Goal: Check status: Check status

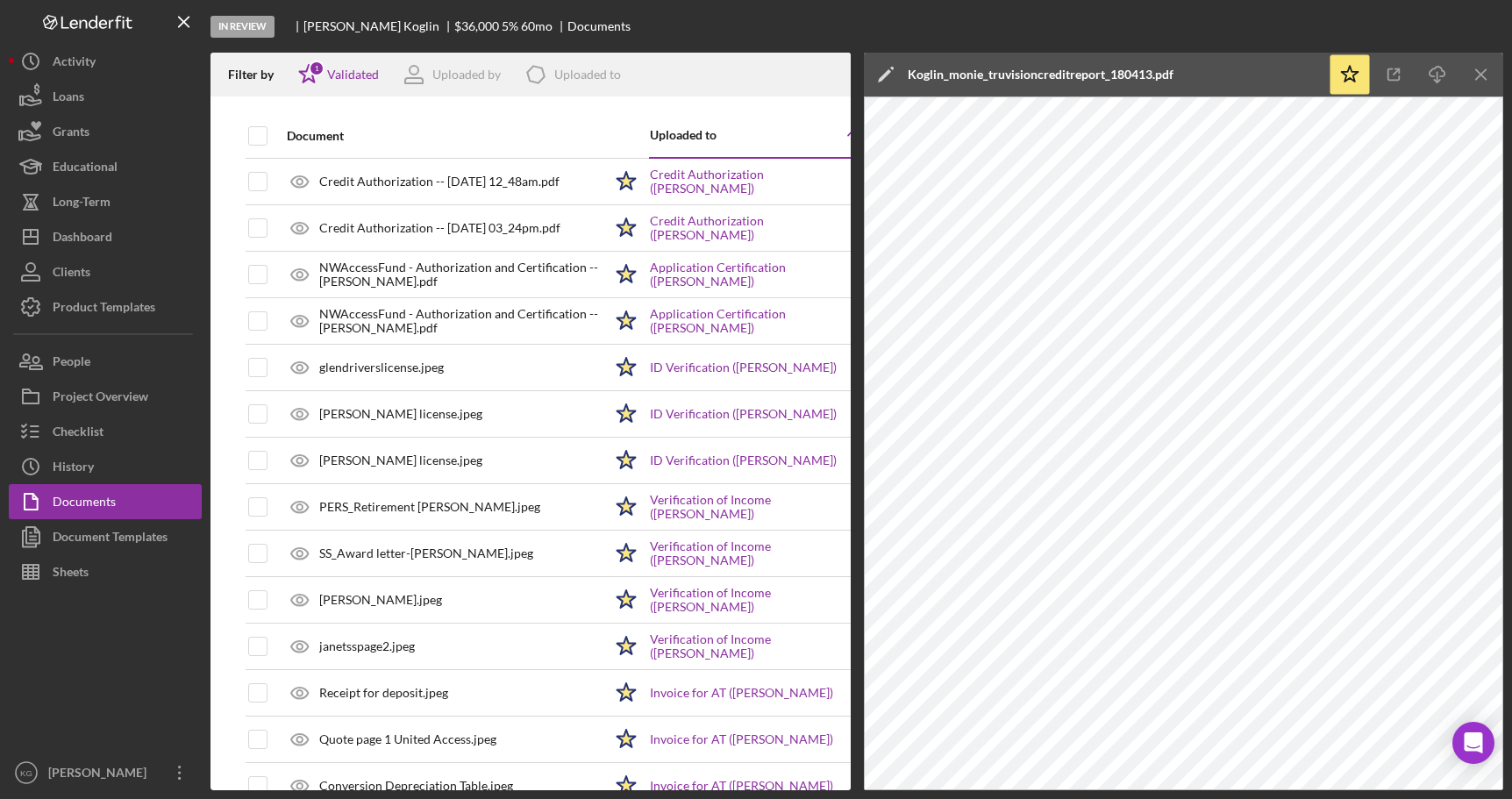
scroll to position [316, 0]
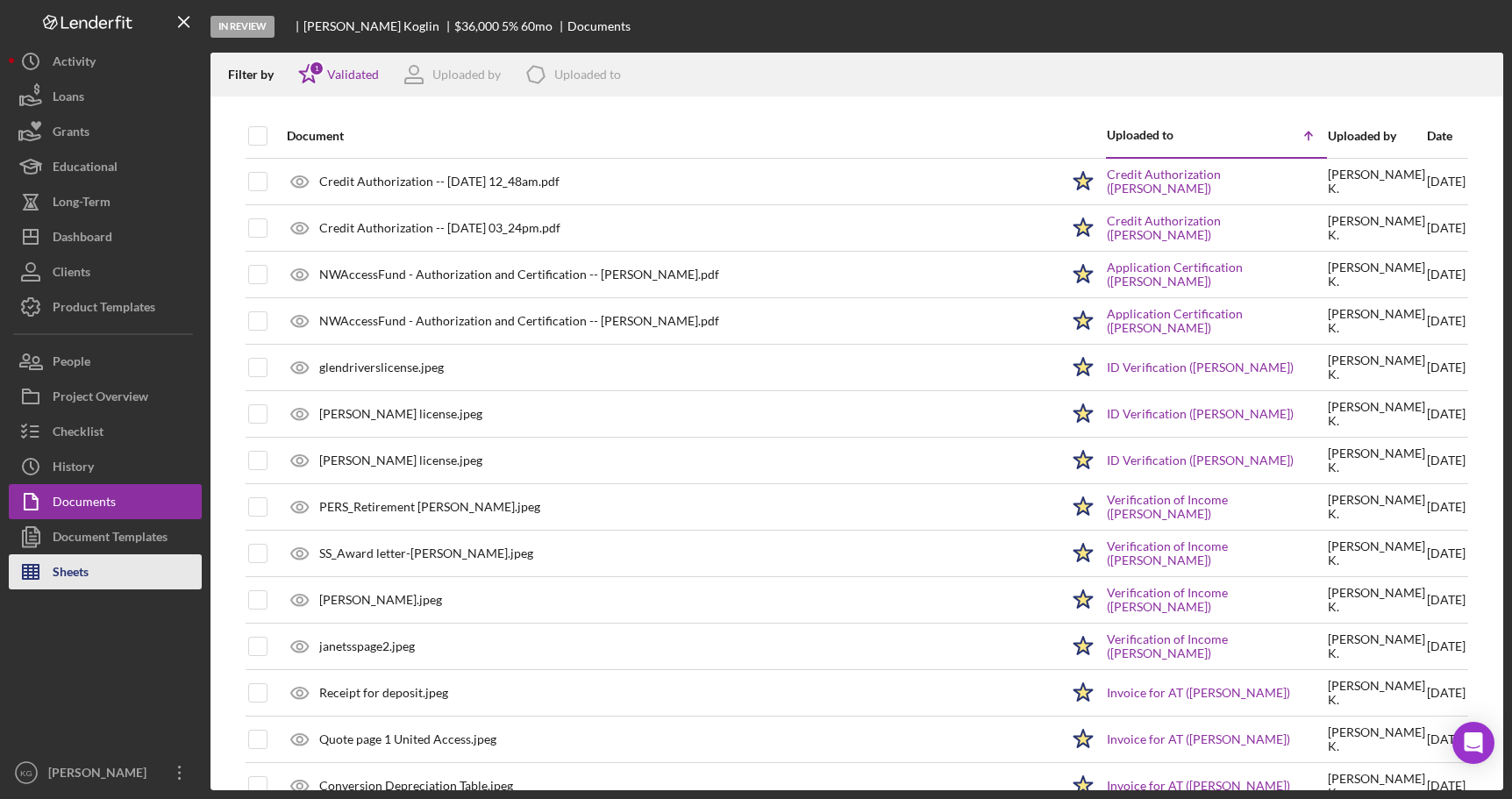
click at [115, 574] on button "Sheets" at bounding box center [105, 572] width 193 height 35
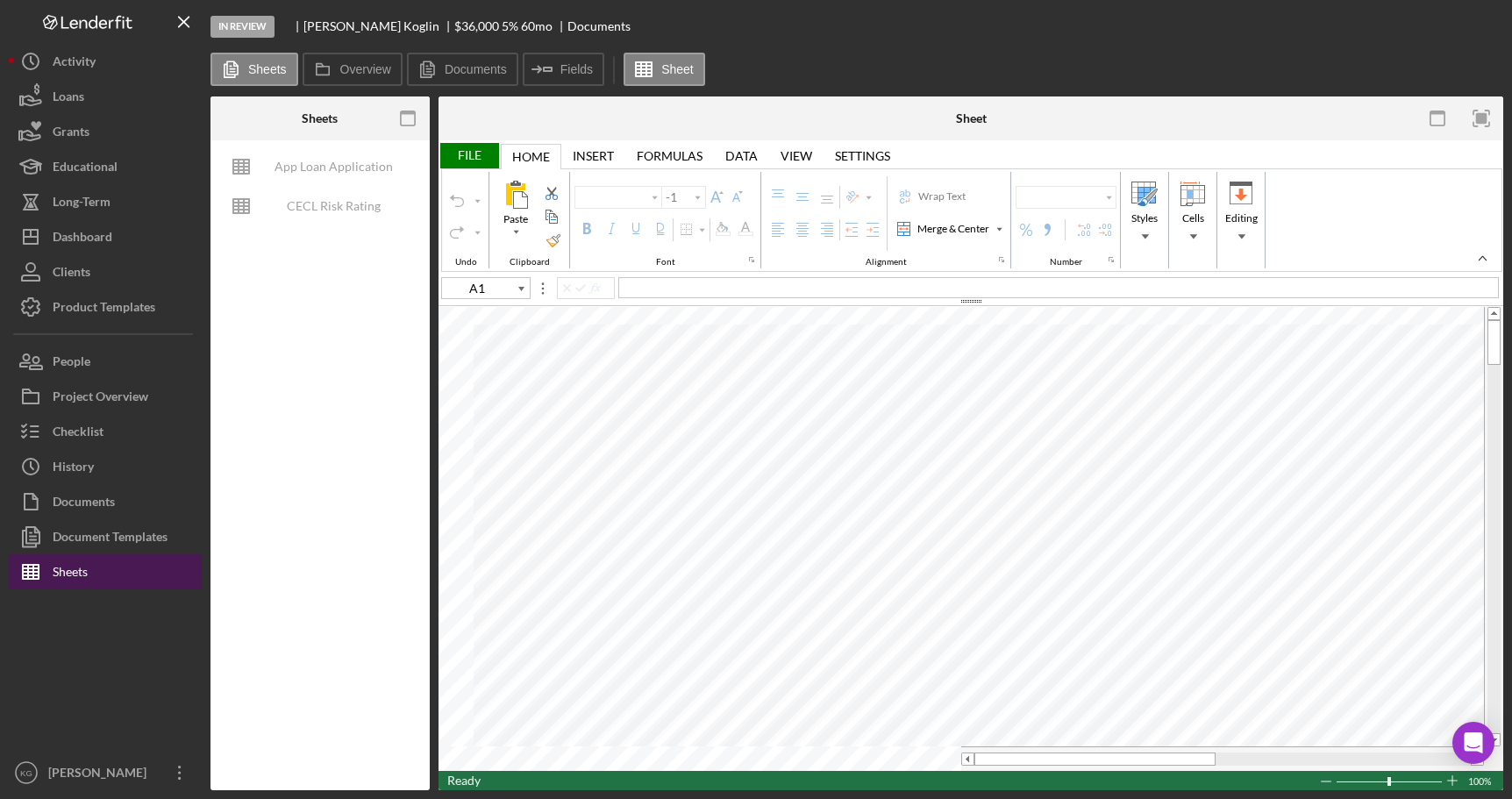
type input "Calibri"
type input "11"
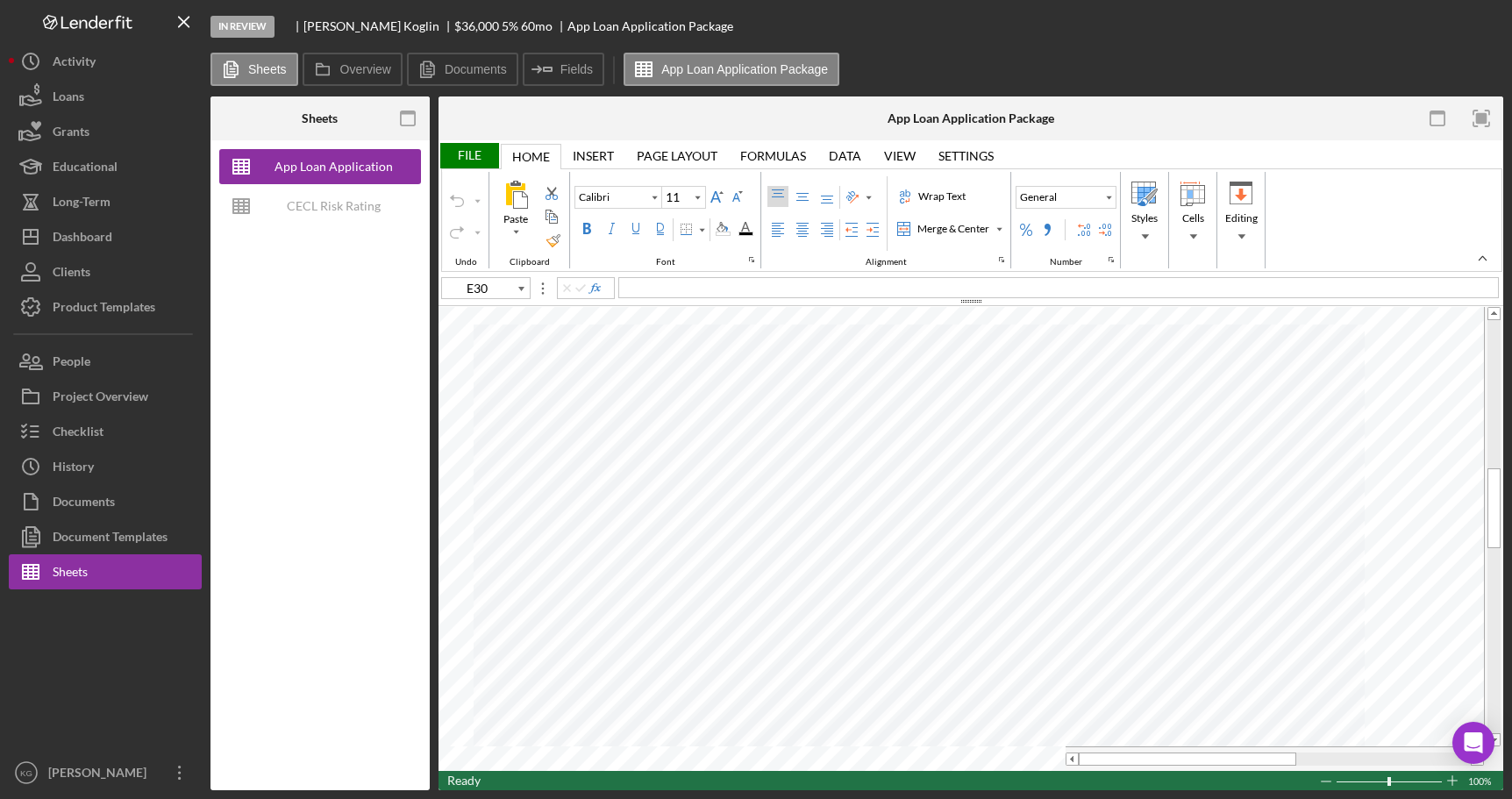
type input "F100"
type input "Arial"
type input "10"
type input "F100"
click at [68, 502] on div "Documents" at bounding box center [83, 504] width 62 height 39
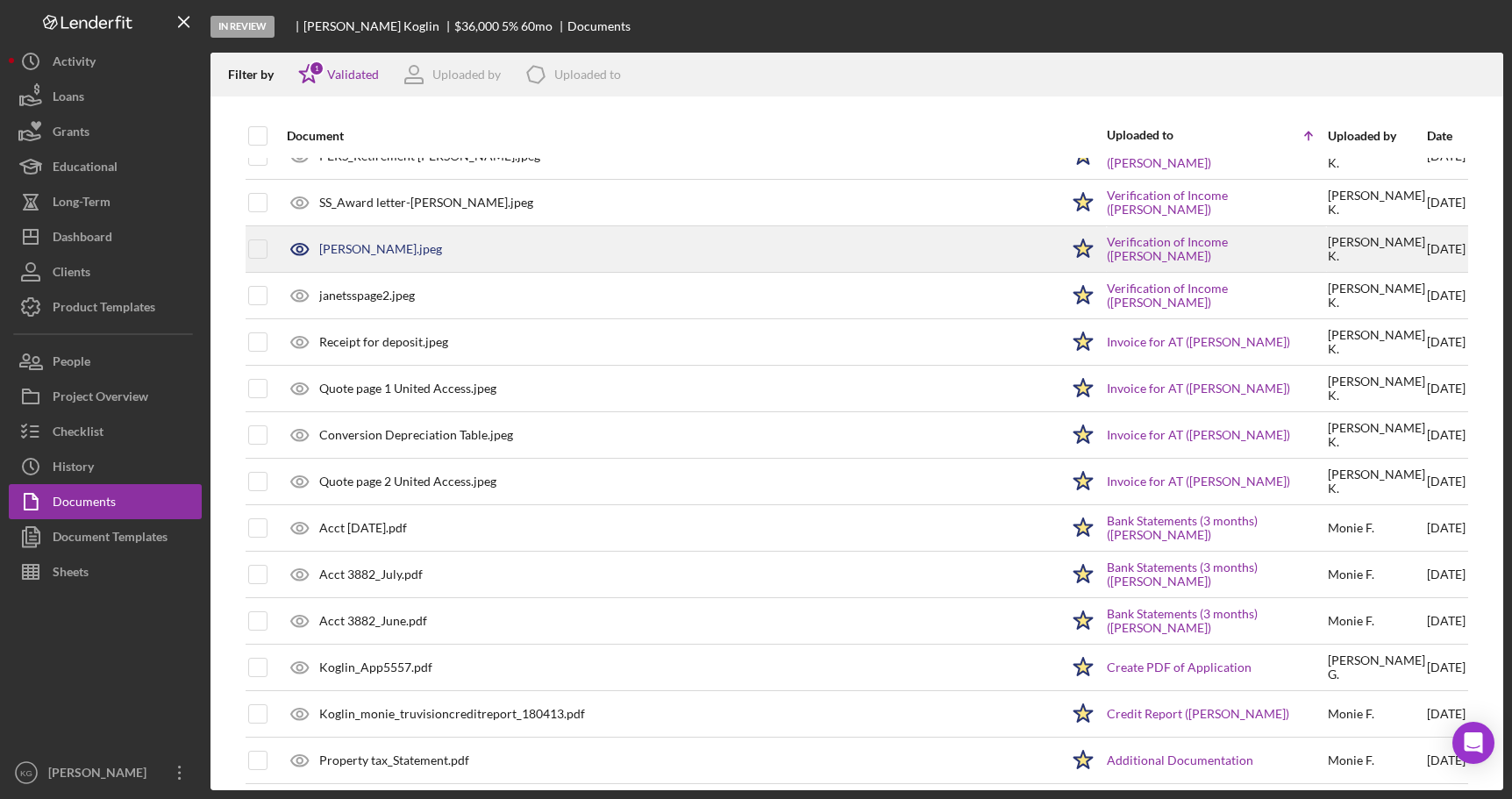
scroll to position [409, 0]
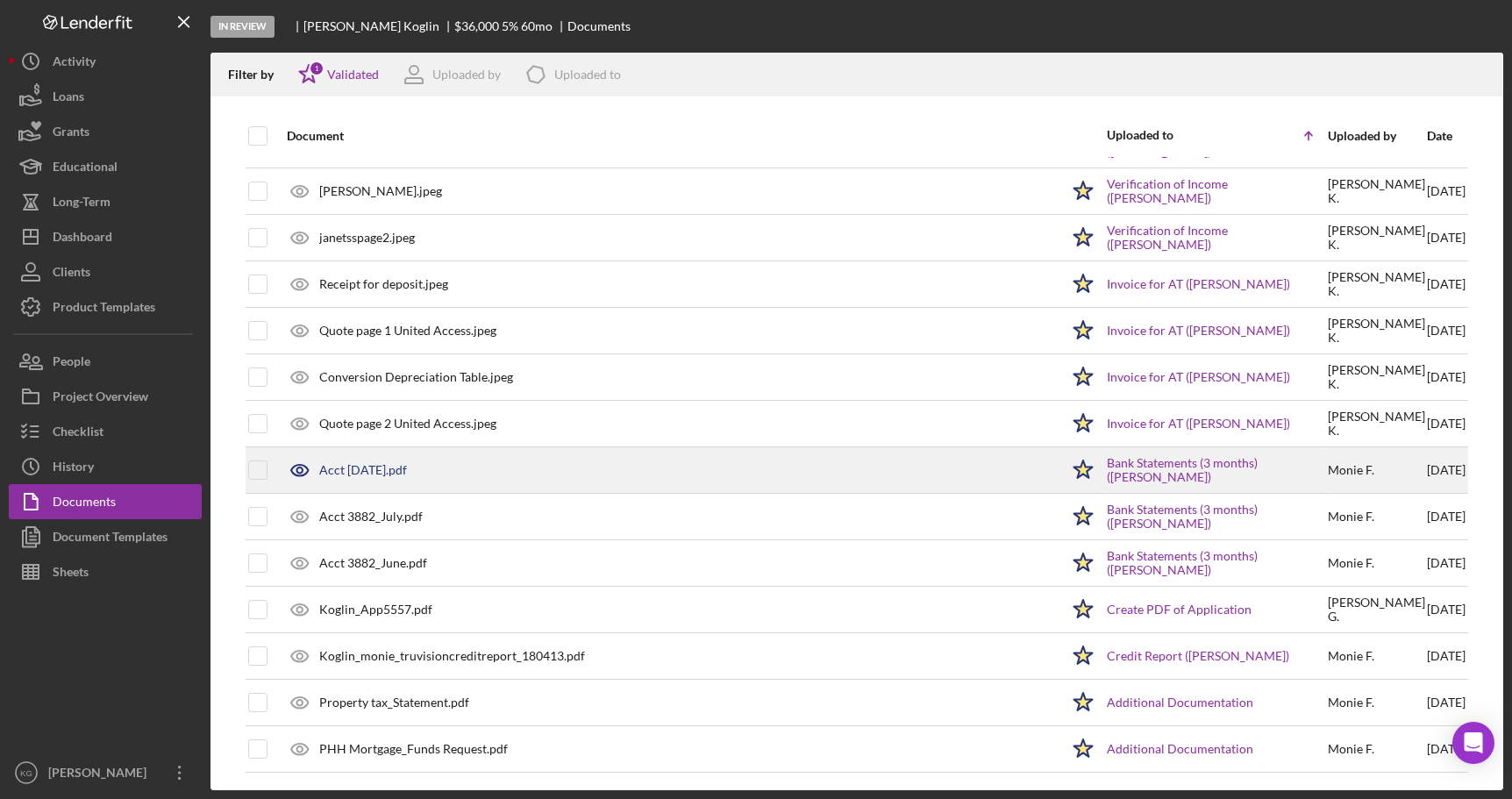
click at [399, 469] on div "Acct [DATE].pdf" at bounding box center [363, 470] width 87 height 14
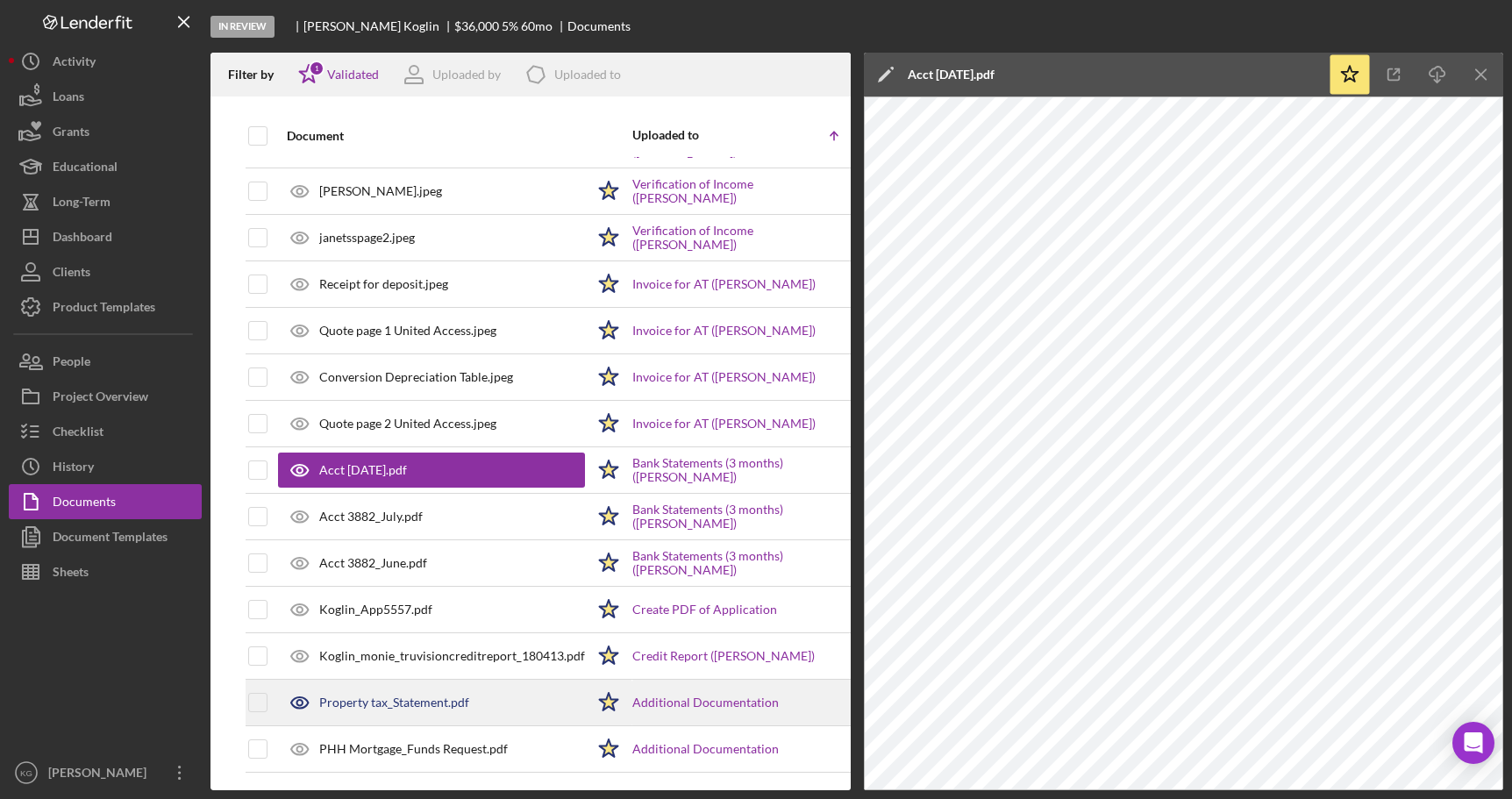
click at [410, 699] on div "Property tax_Statement.pdf" at bounding box center [394, 702] width 150 height 14
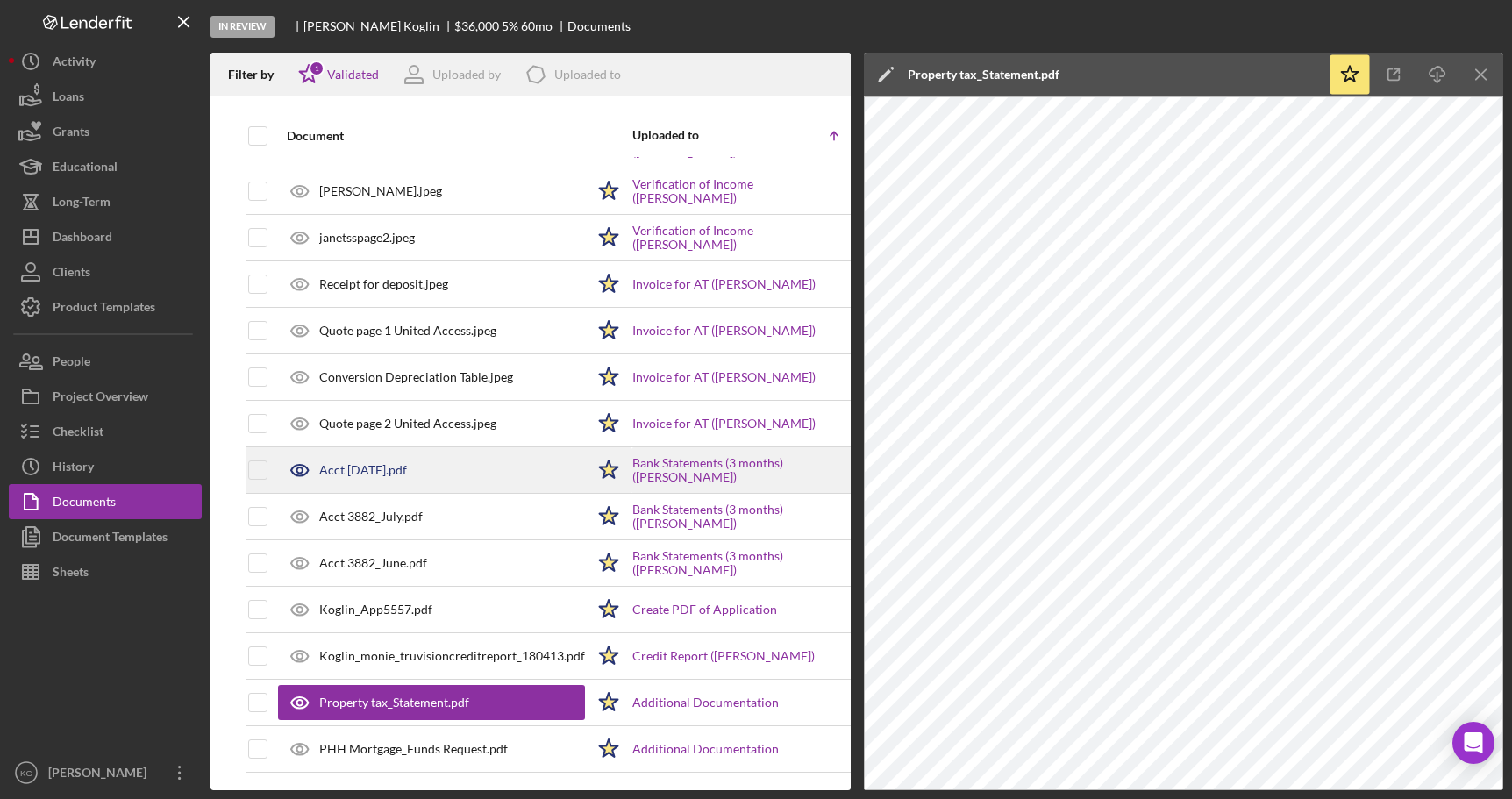
click at [363, 463] on div "Acct [DATE].pdf" at bounding box center [363, 470] width 87 height 14
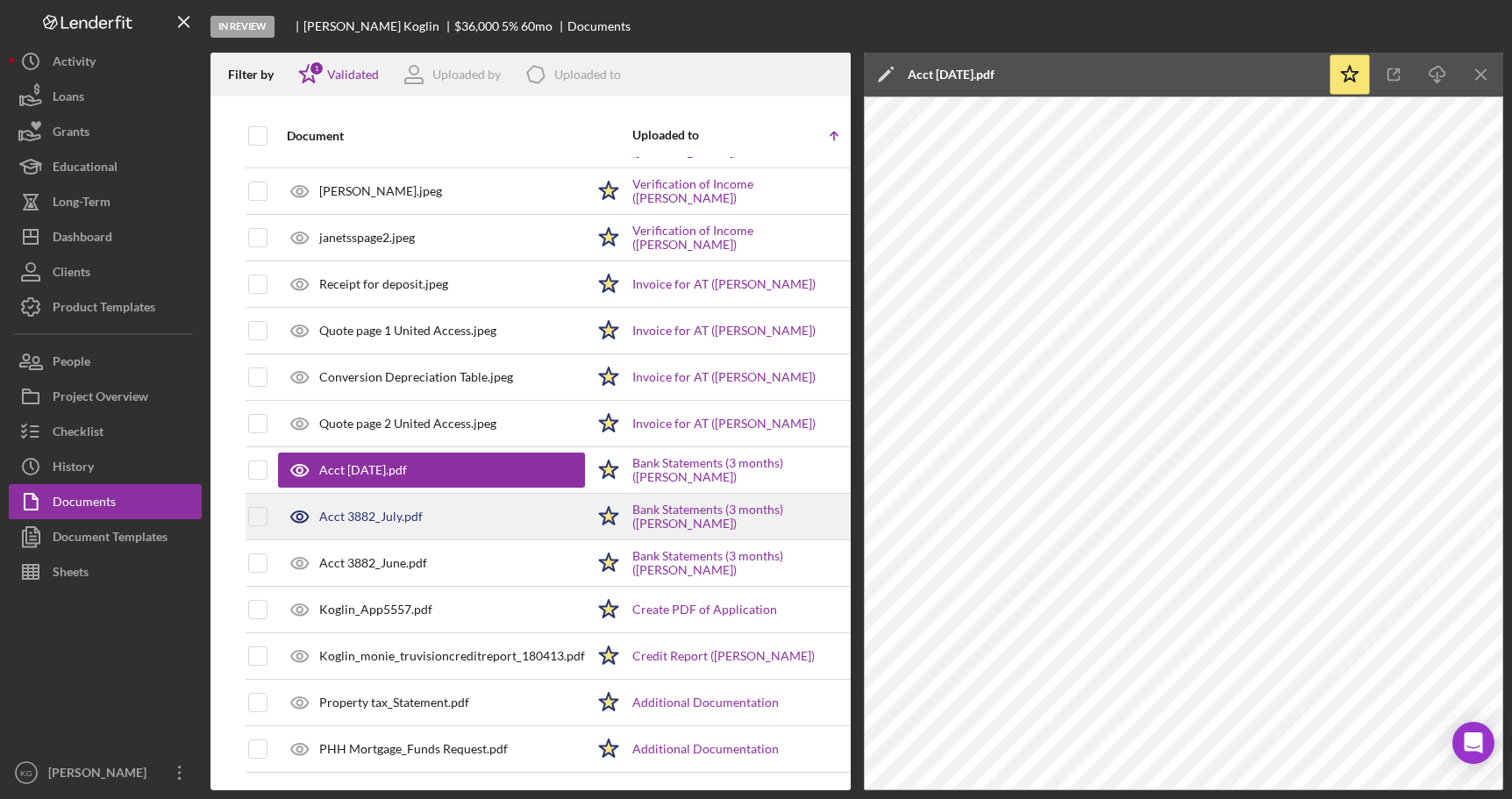
click at [349, 514] on div "Acct 3882_July.pdf" at bounding box center [371, 516] width 104 height 14
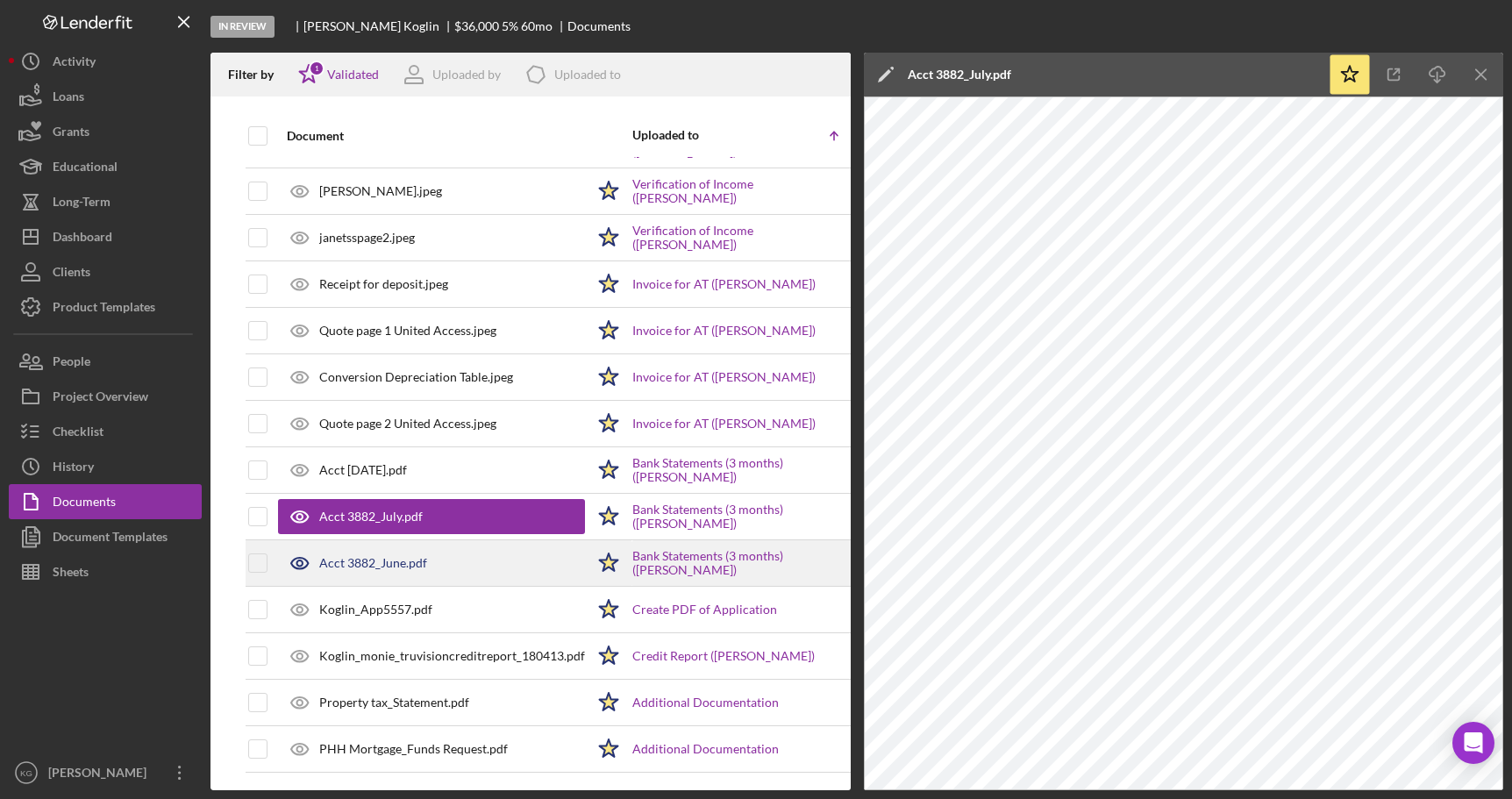
click at [360, 558] on div "Acct 3882_June.pdf" at bounding box center [373, 562] width 107 height 14
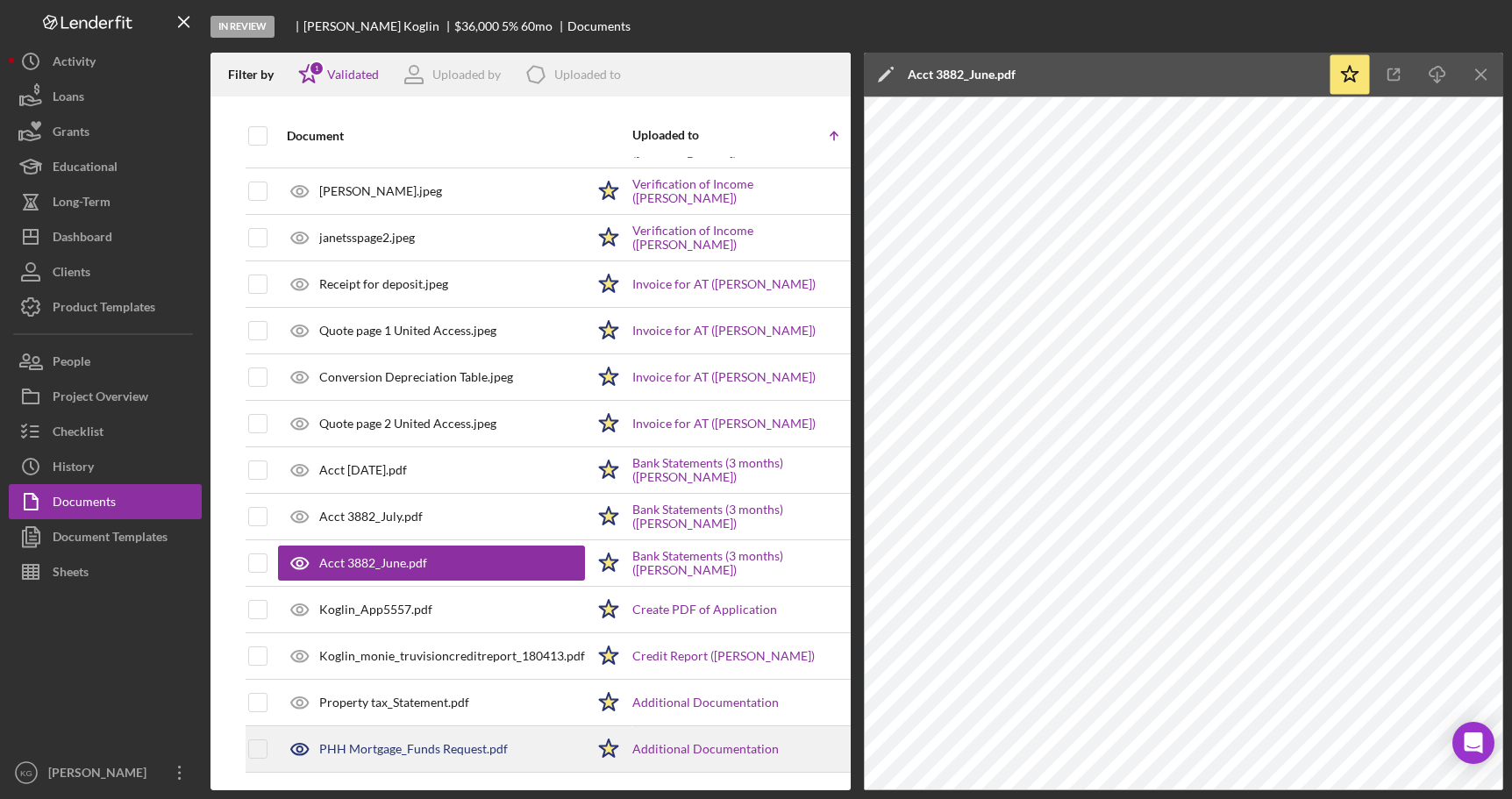
scroll to position [422, 0]
click at [446, 741] on div "PHH Mortgage_Funds Request.pdf" at bounding box center [413, 748] width 189 height 14
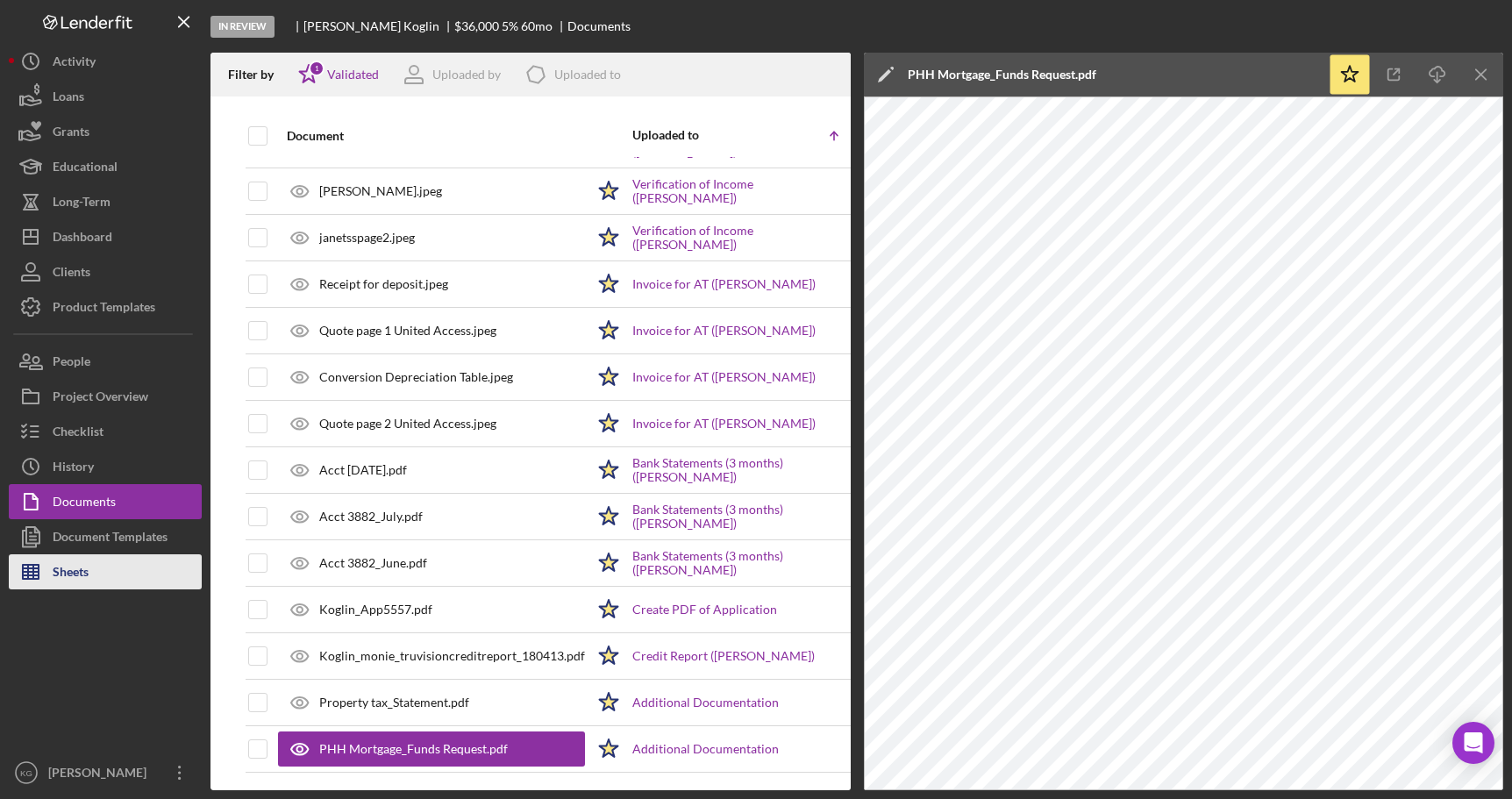
click at [83, 575] on div "Sheets" at bounding box center [70, 574] width 35 height 39
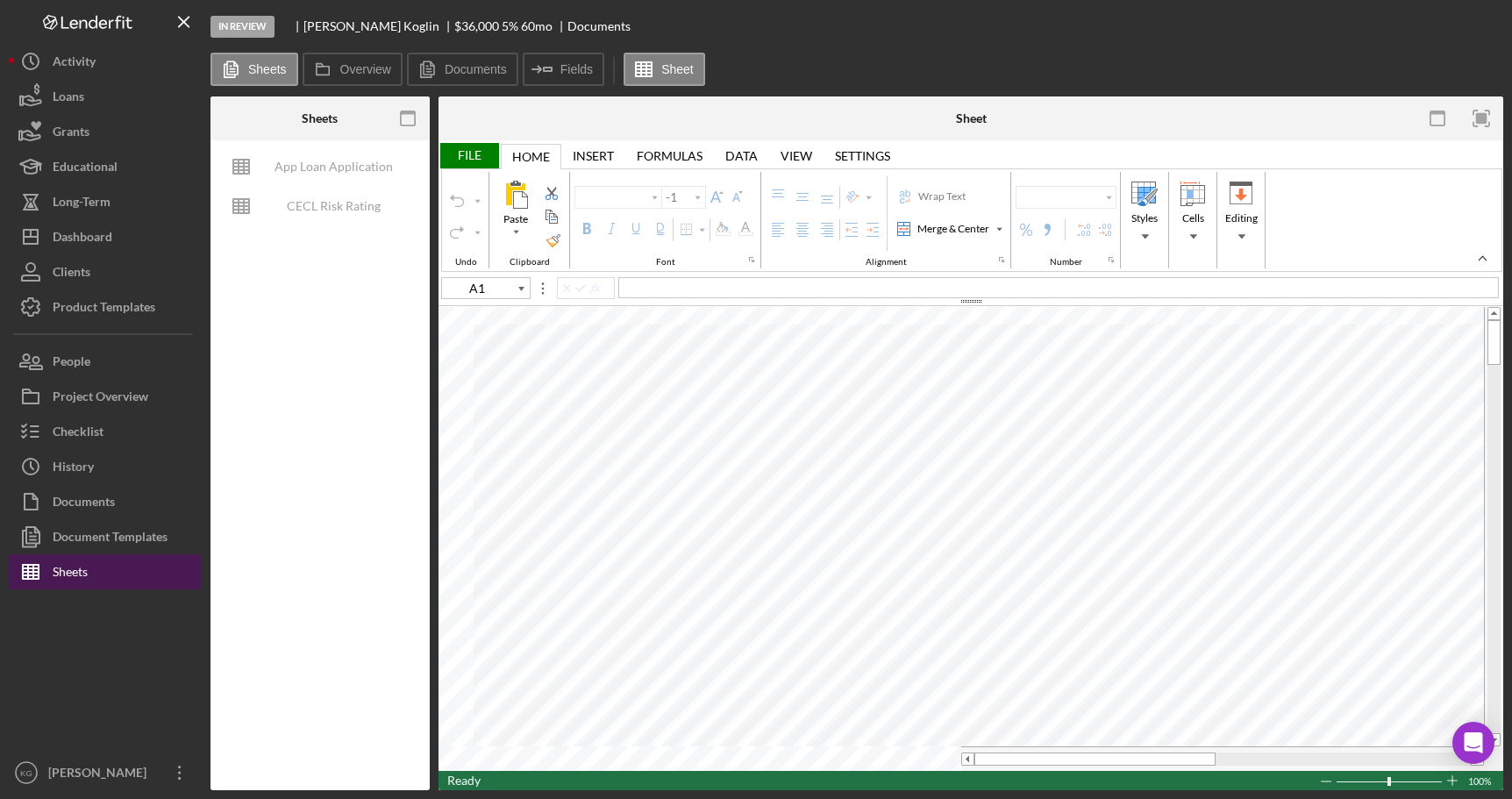
type input "Calibri"
type input "11"
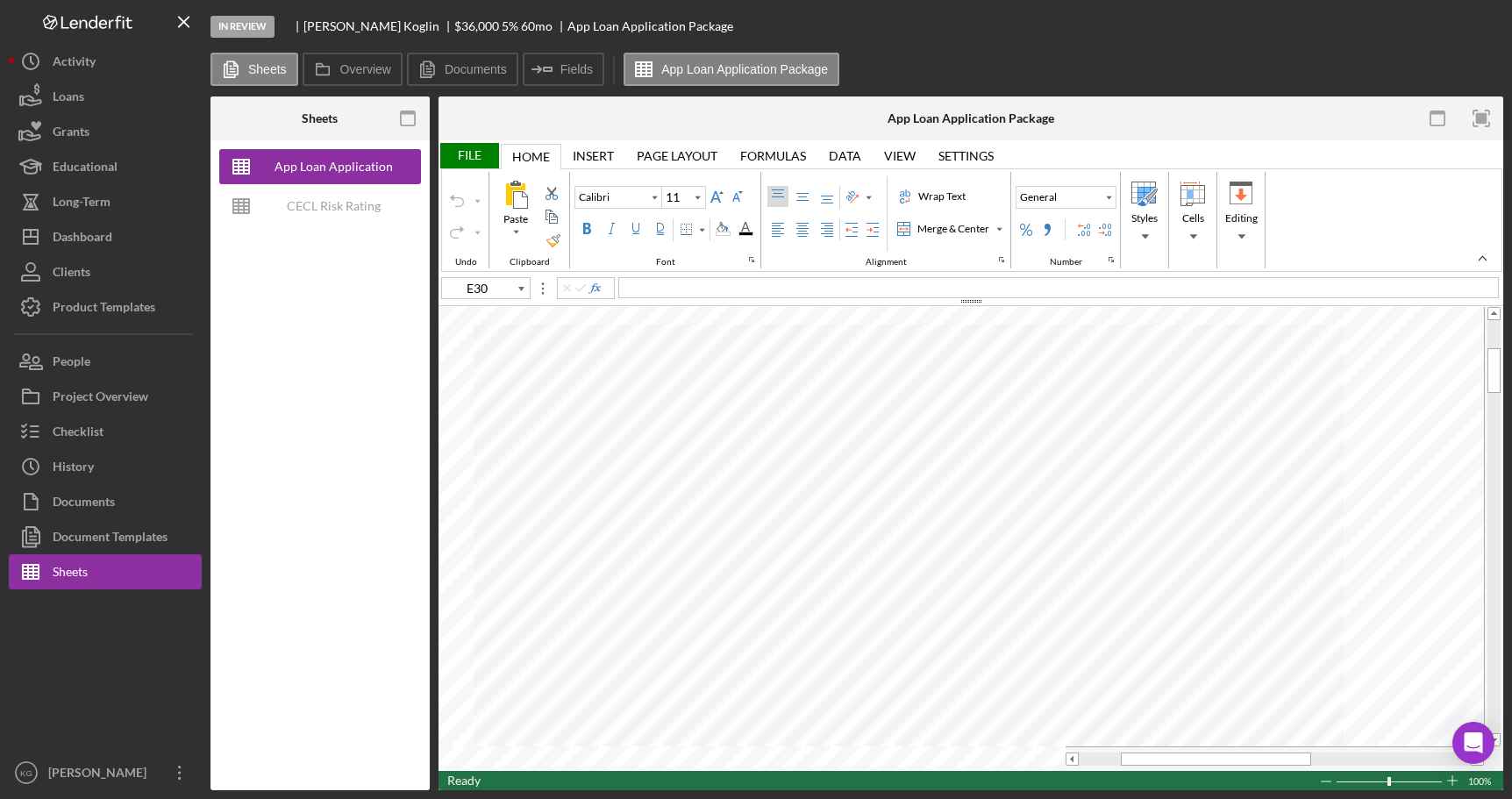
type input "F100"
type input "Arial"
type input "10"
click at [98, 503] on div "Documents" at bounding box center [83, 504] width 62 height 39
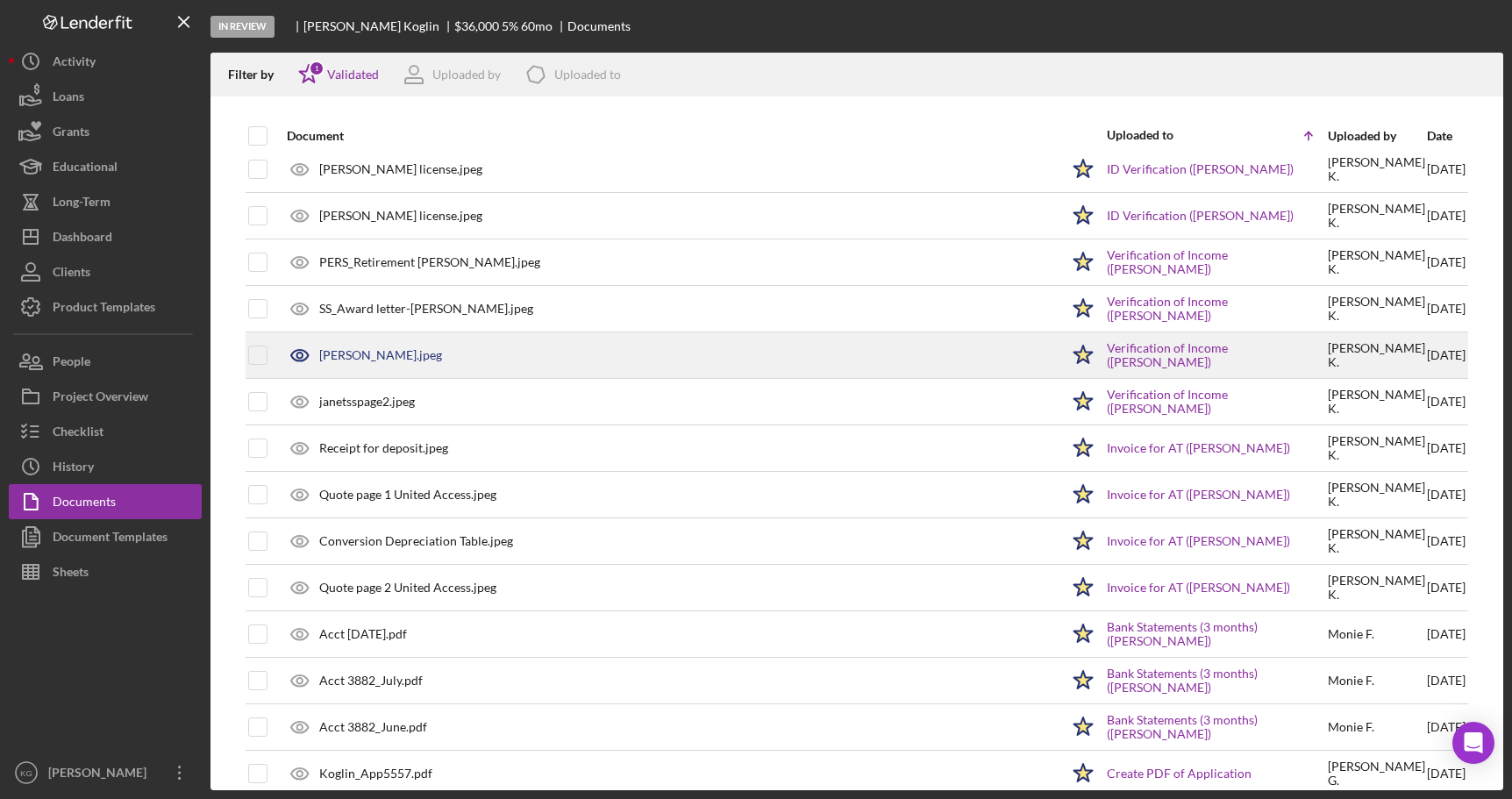
scroll to position [263, 0]
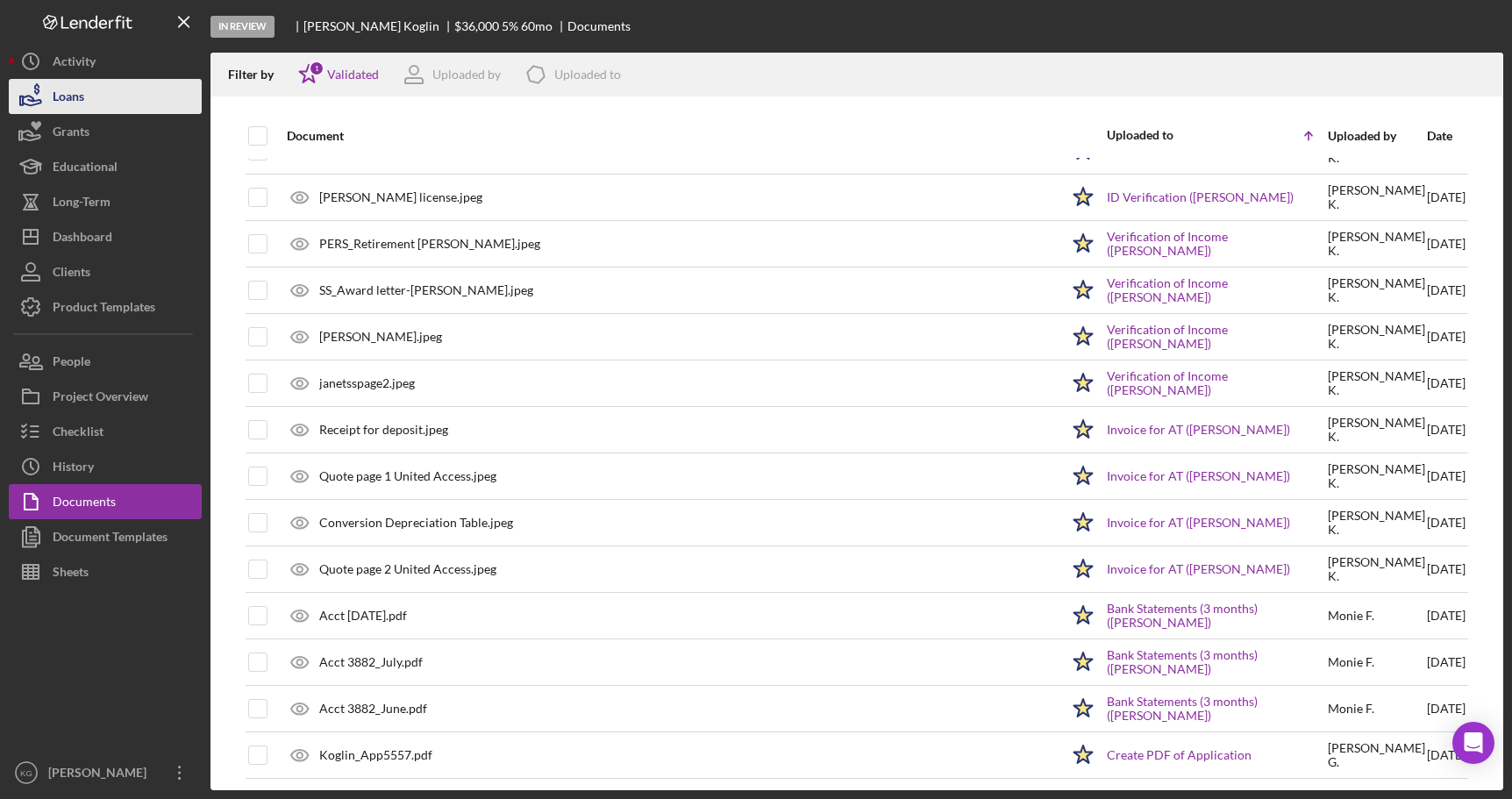
click at [77, 96] on div "Loans" at bounding box center [68, 98] width 32 height 39
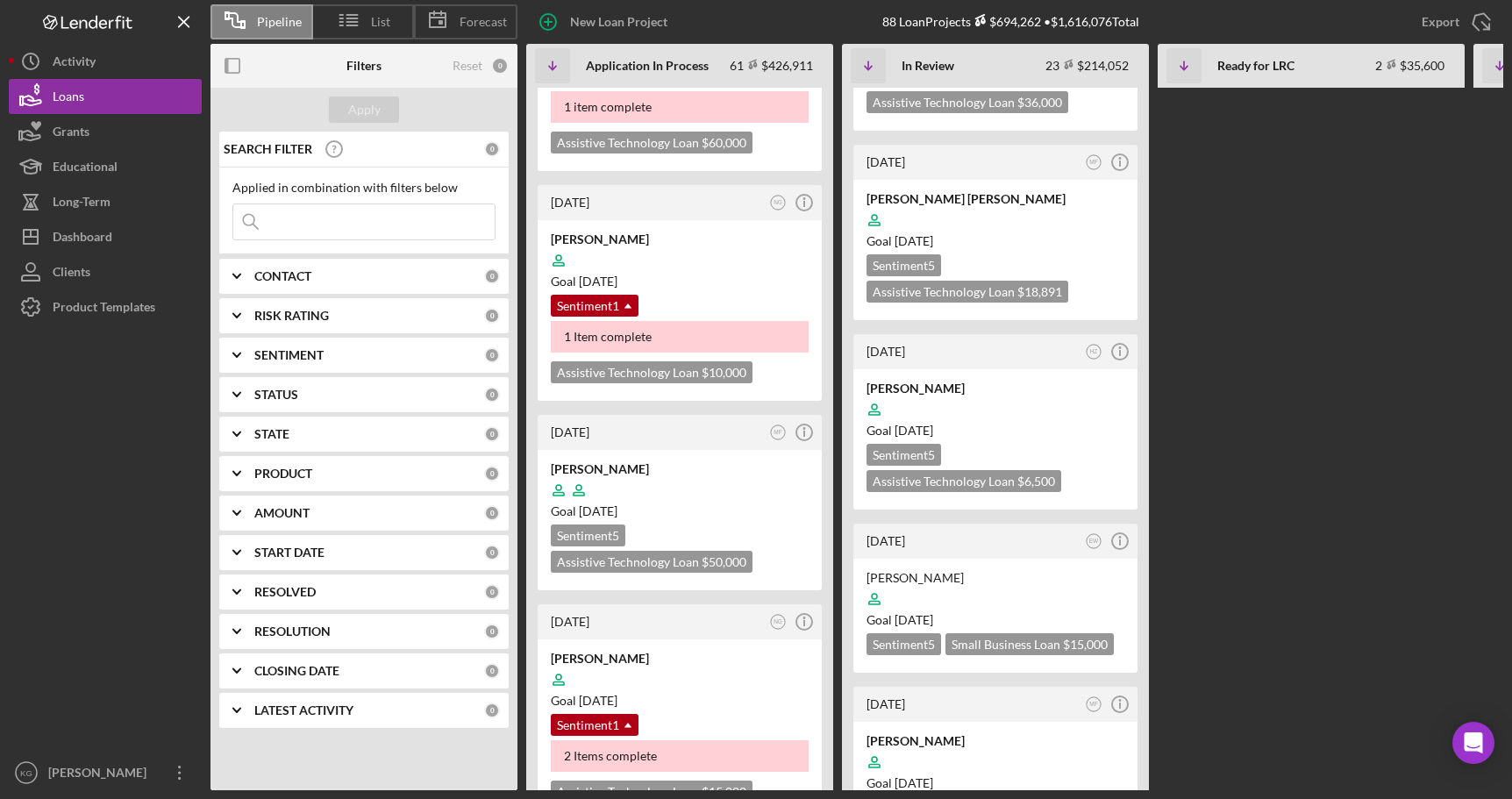
scroll to position [2016, 0]
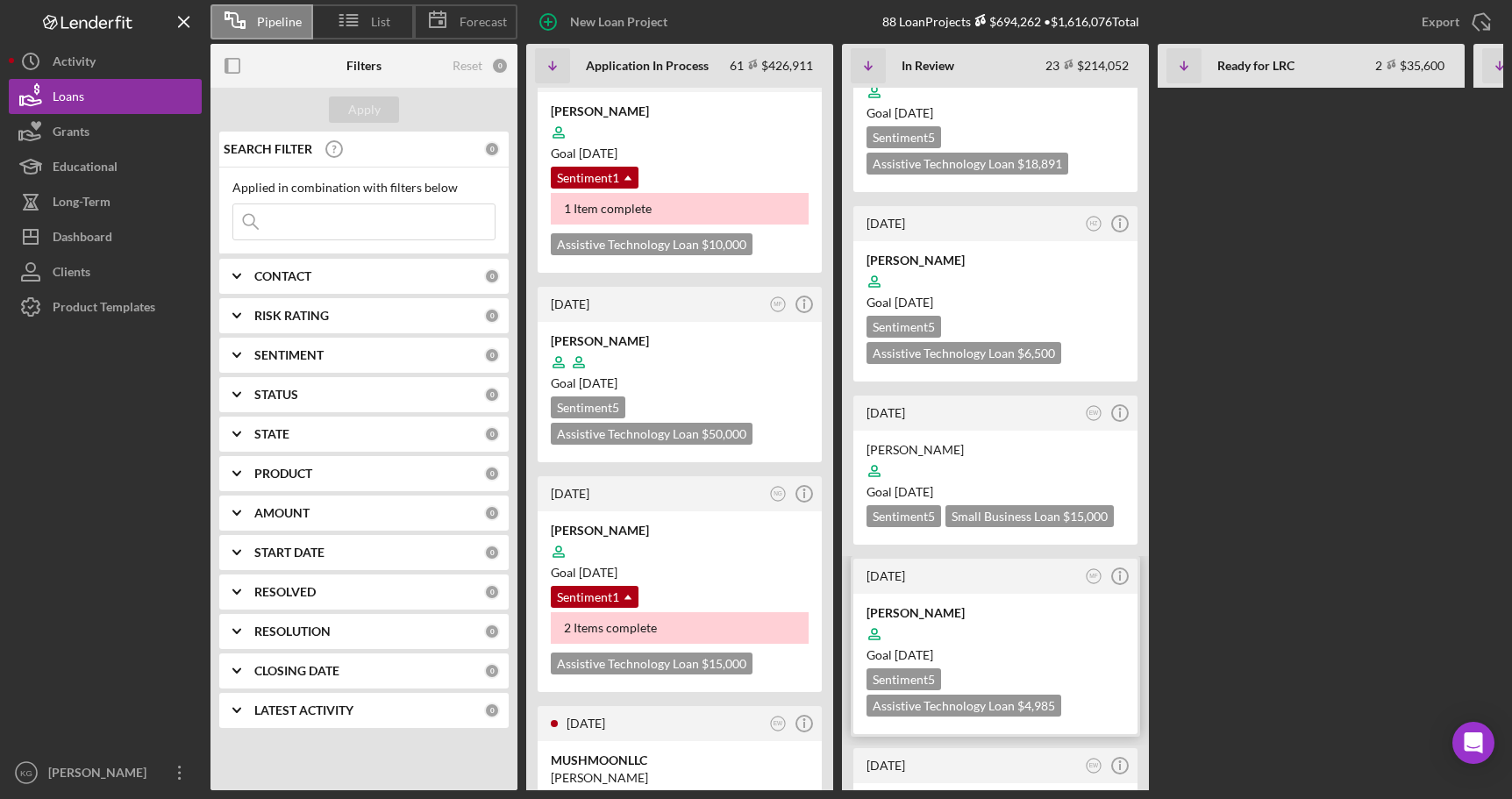
click at [1078, 617] on div at bounding box center [995, 633] width 258 height 34
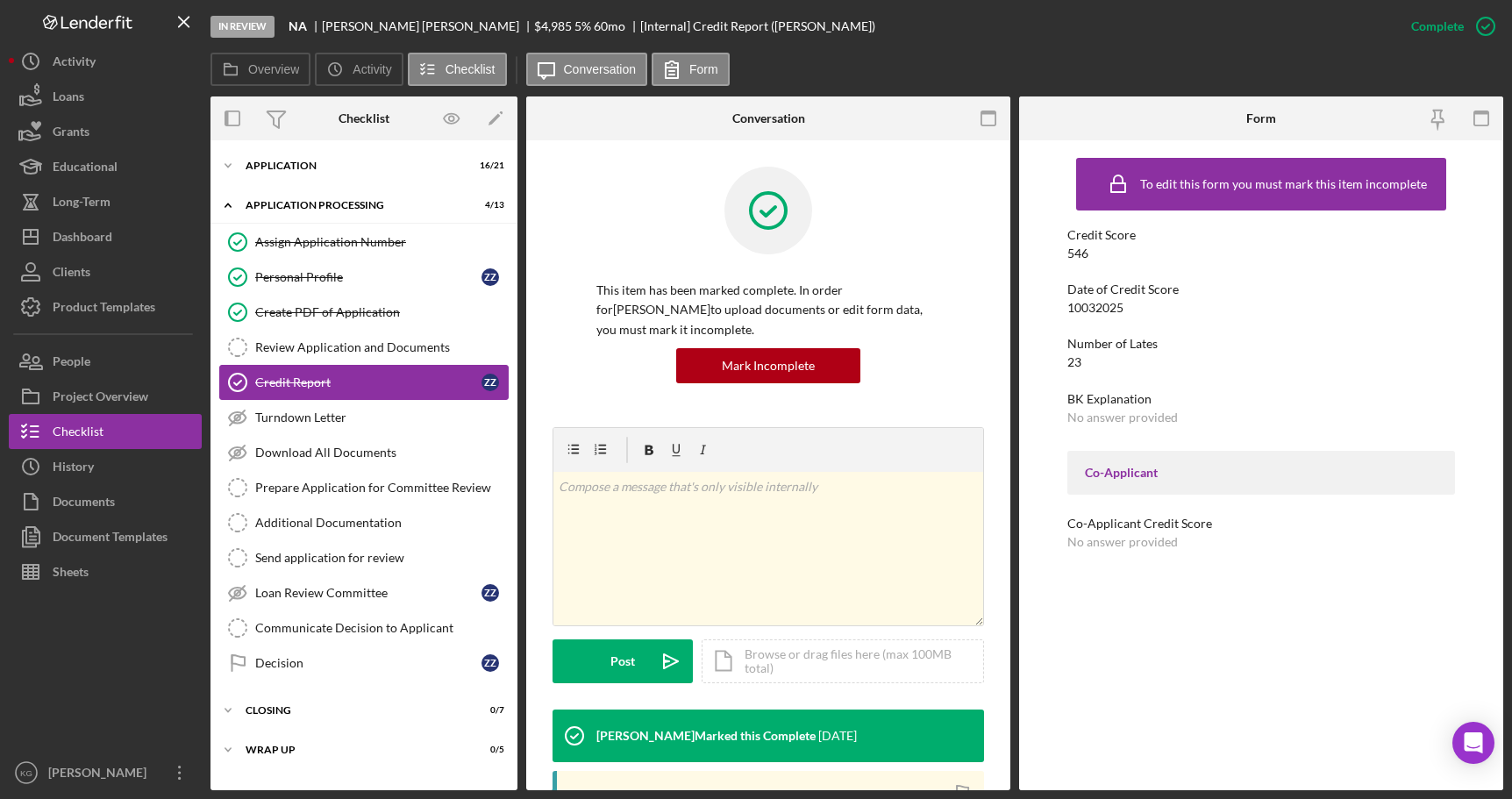
click at [340, 379] on div "Credit Report" at bounding box center [368, 382] width 226 height 14
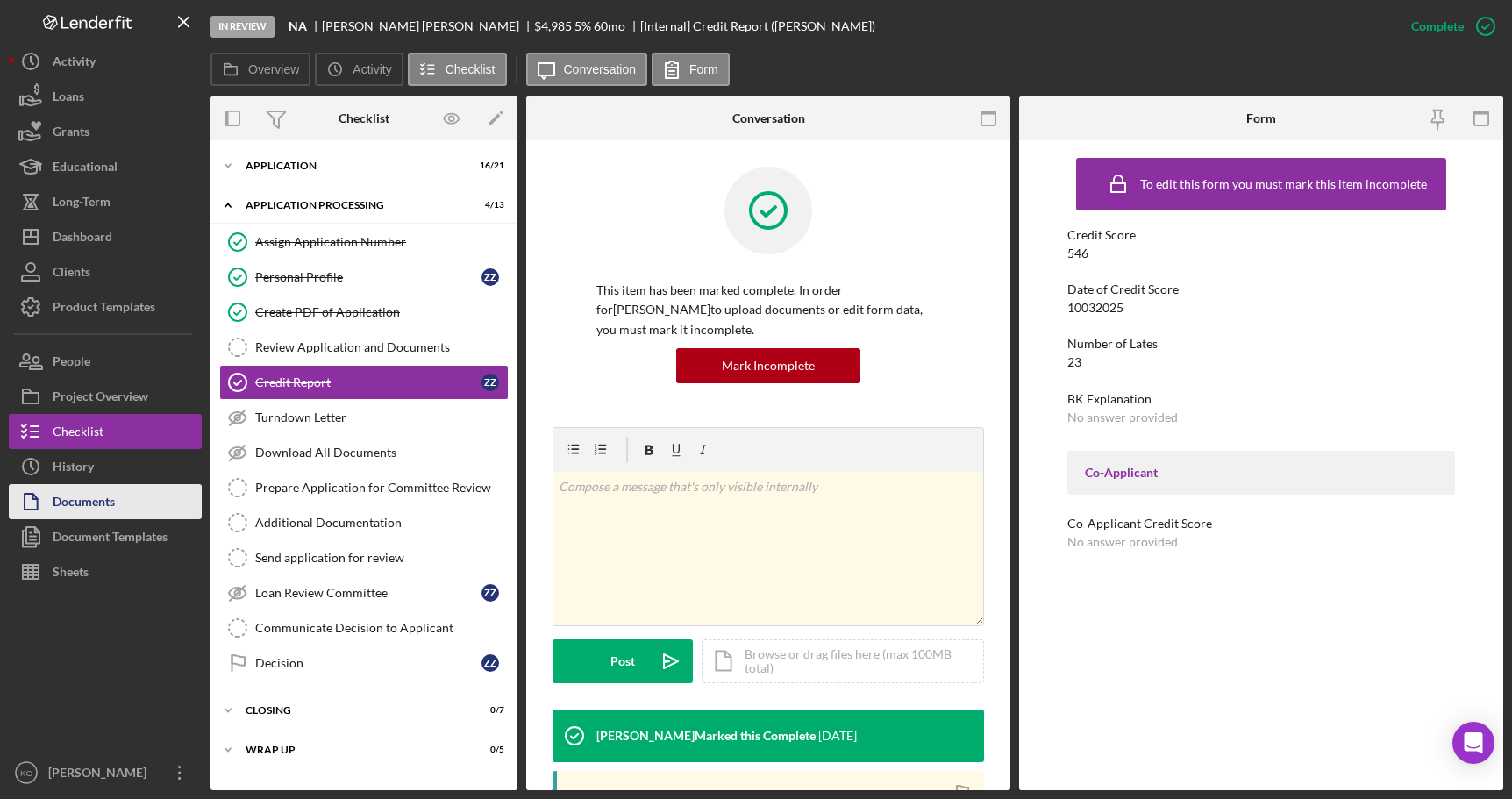
click at [76, 501] on div "Documents" at bounding box center [83, 504] width 62 height 39
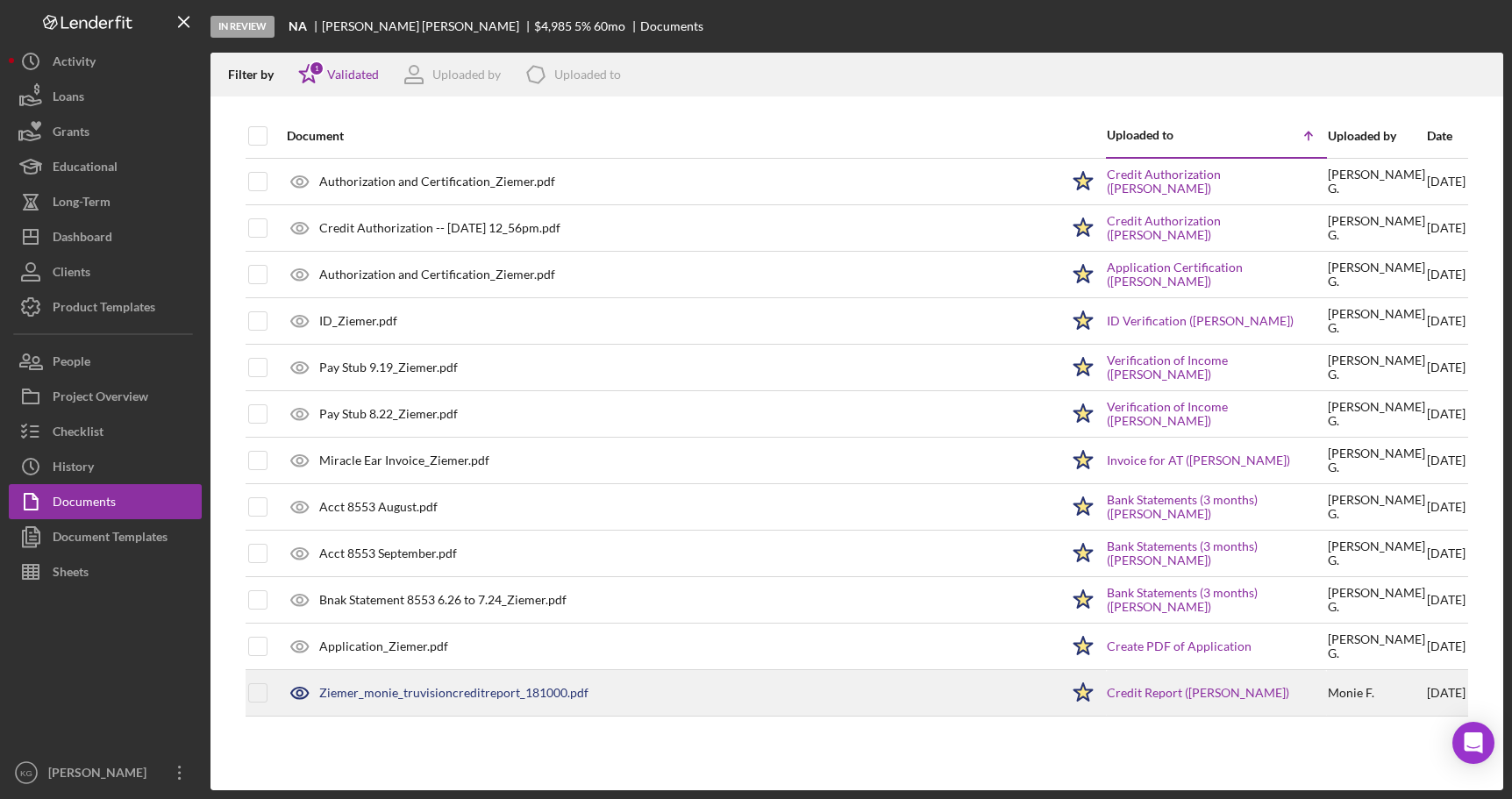
click at [468, 693] on div "Ziemer_monie_truvisioncreditreport_181000.pdf" at bounding box center [454, 693] width 270 height 14
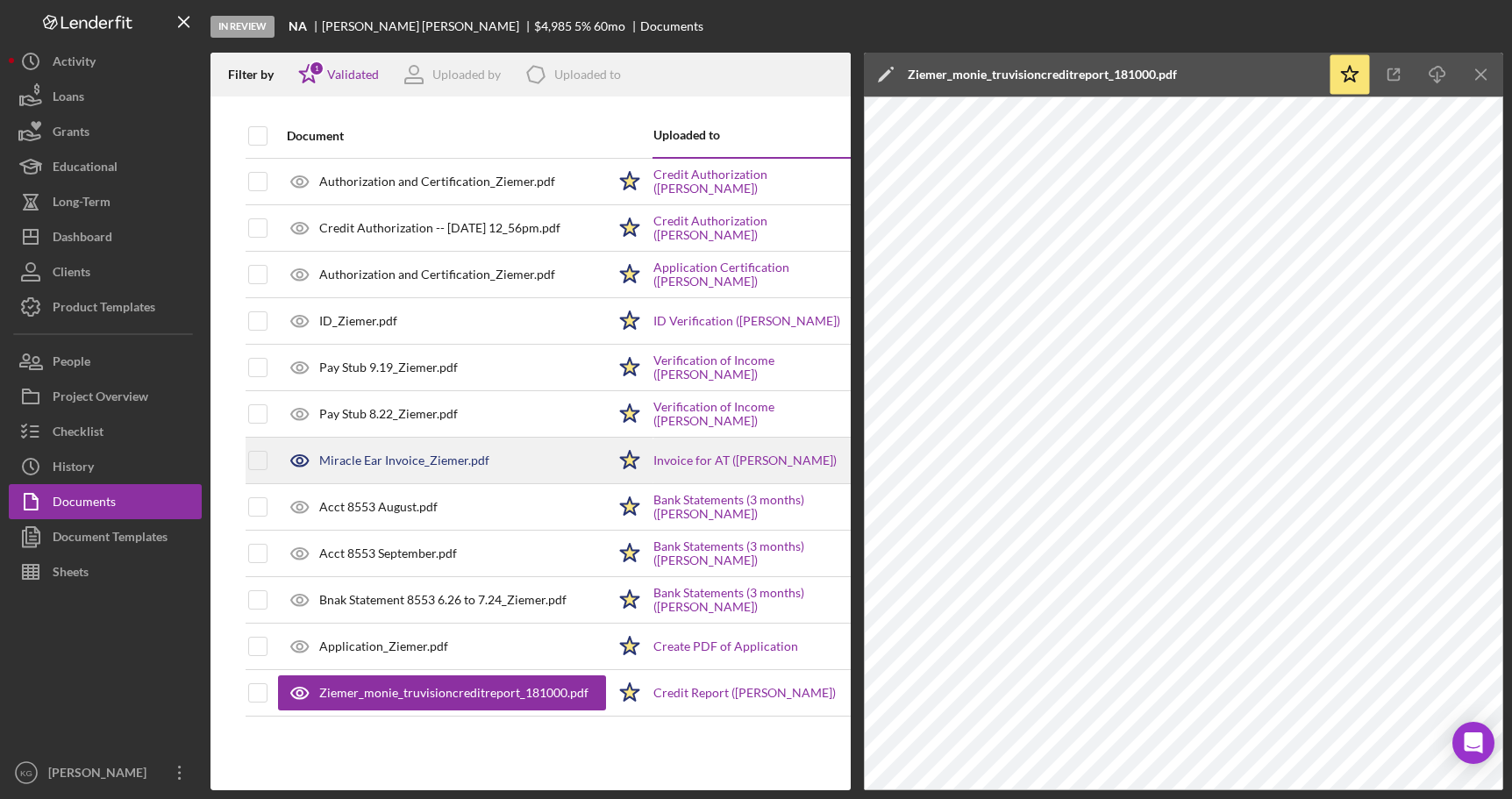
click at [398, 461] on div "Miracle Ear Invoice_Ziemer.pdf" at bounding box center [404, 460] width 170 height 14
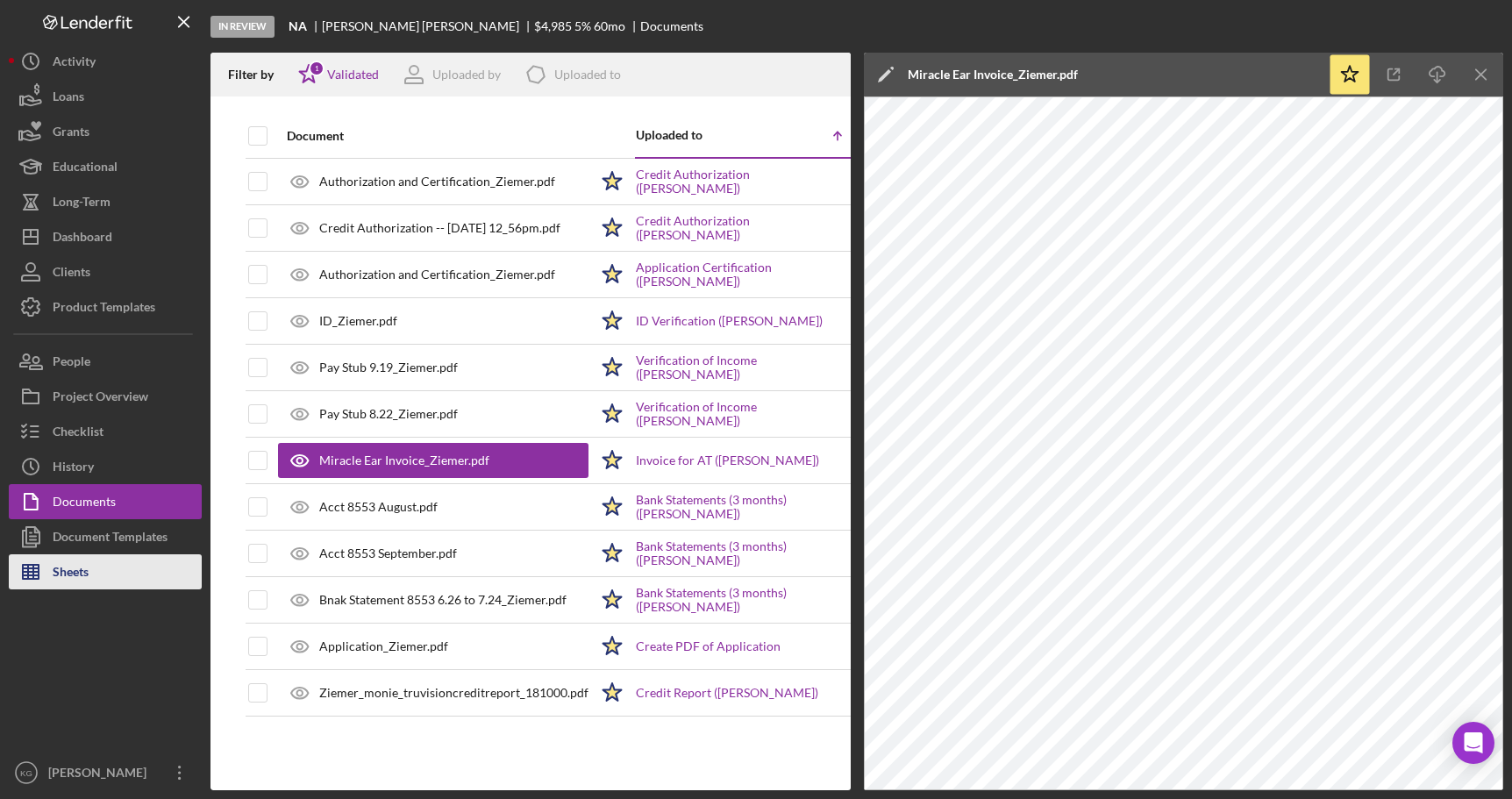
click at [78, 574] on div "Sheets" at bounding box center [70, 574] width 35 height 39
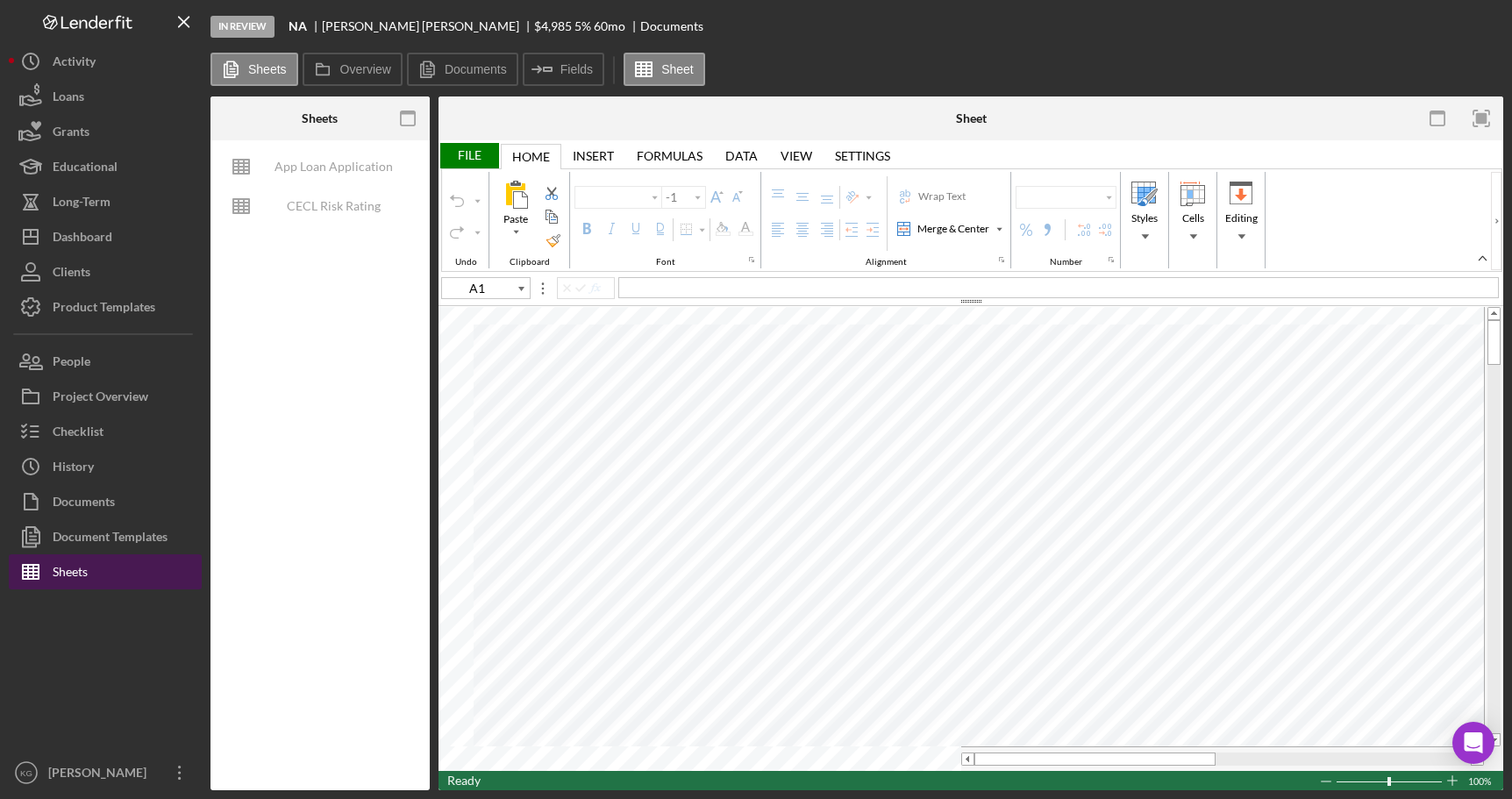
type input "Arial"
type input "10"
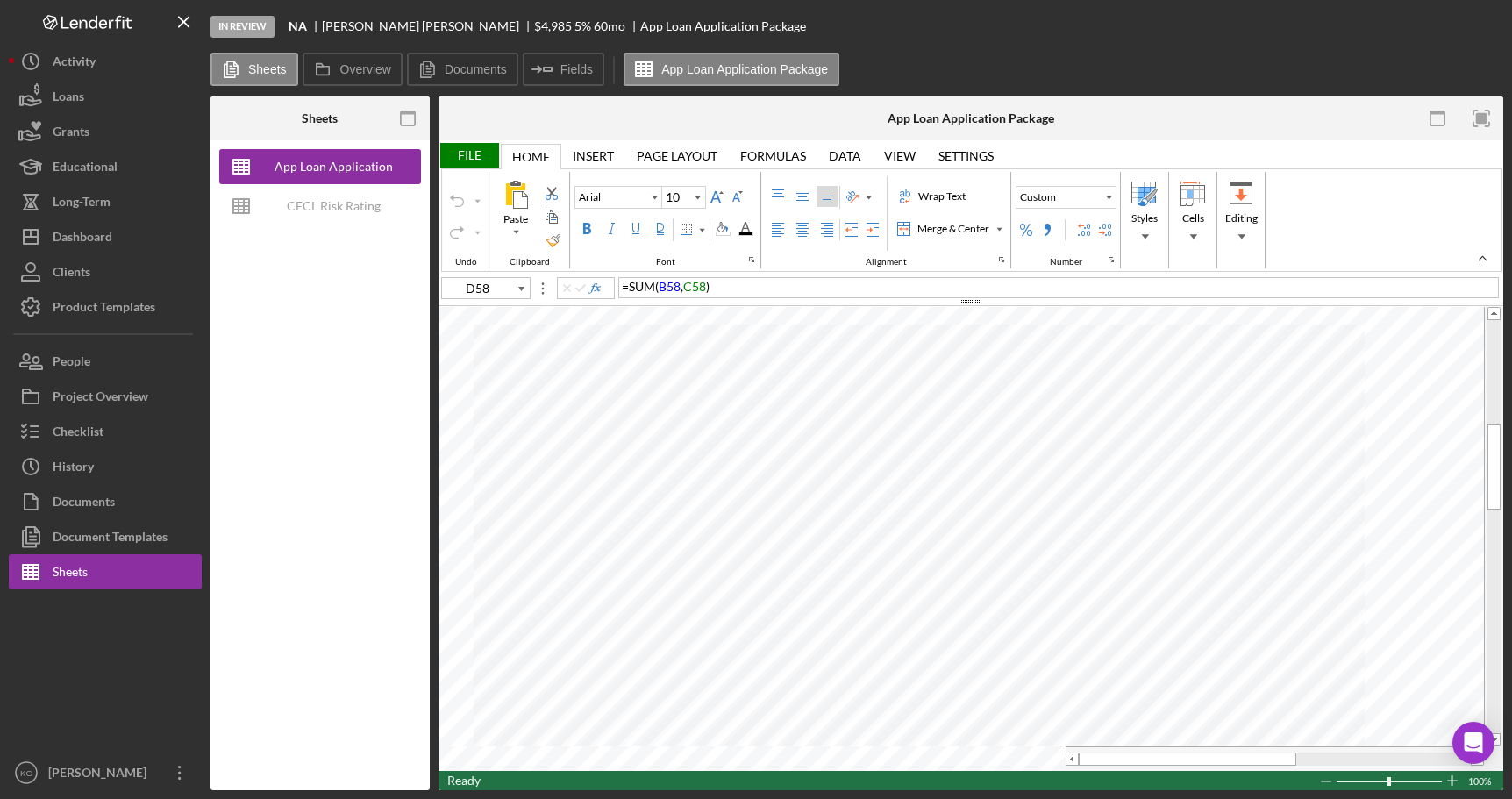
type input "G7"
type input "Calibri"
type input "11"
type input "D58"
type input "Arial"
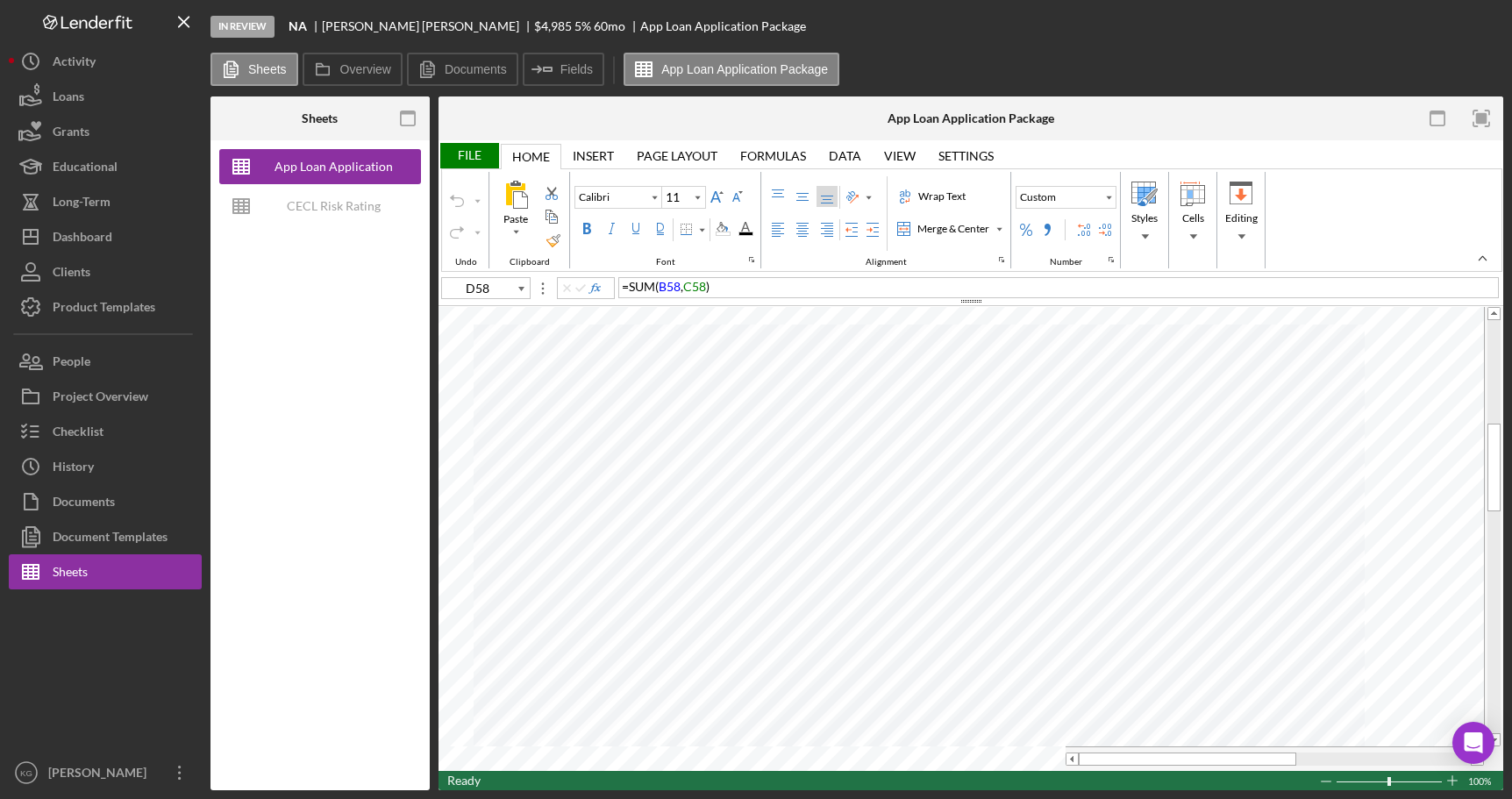
type input "10"
click at [83, 498] on div "Documents" at bounding box center [83, 504] width 62 height 39
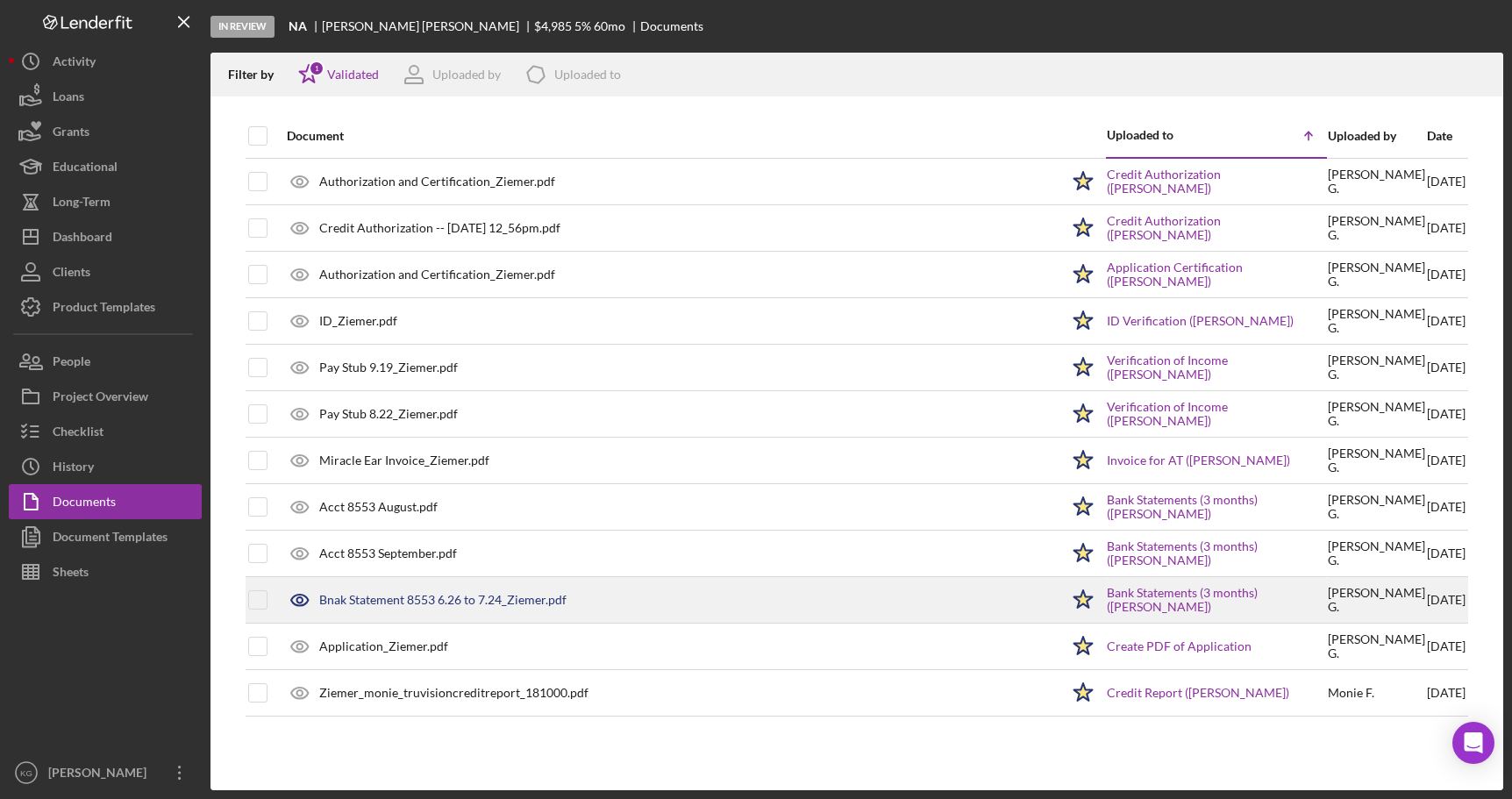
click at [390, 596] on div "Bnak Statement 8553 6.26 to 7.24_Ziemer.pdf" at bounding box center [443, 599] width 248 height 14
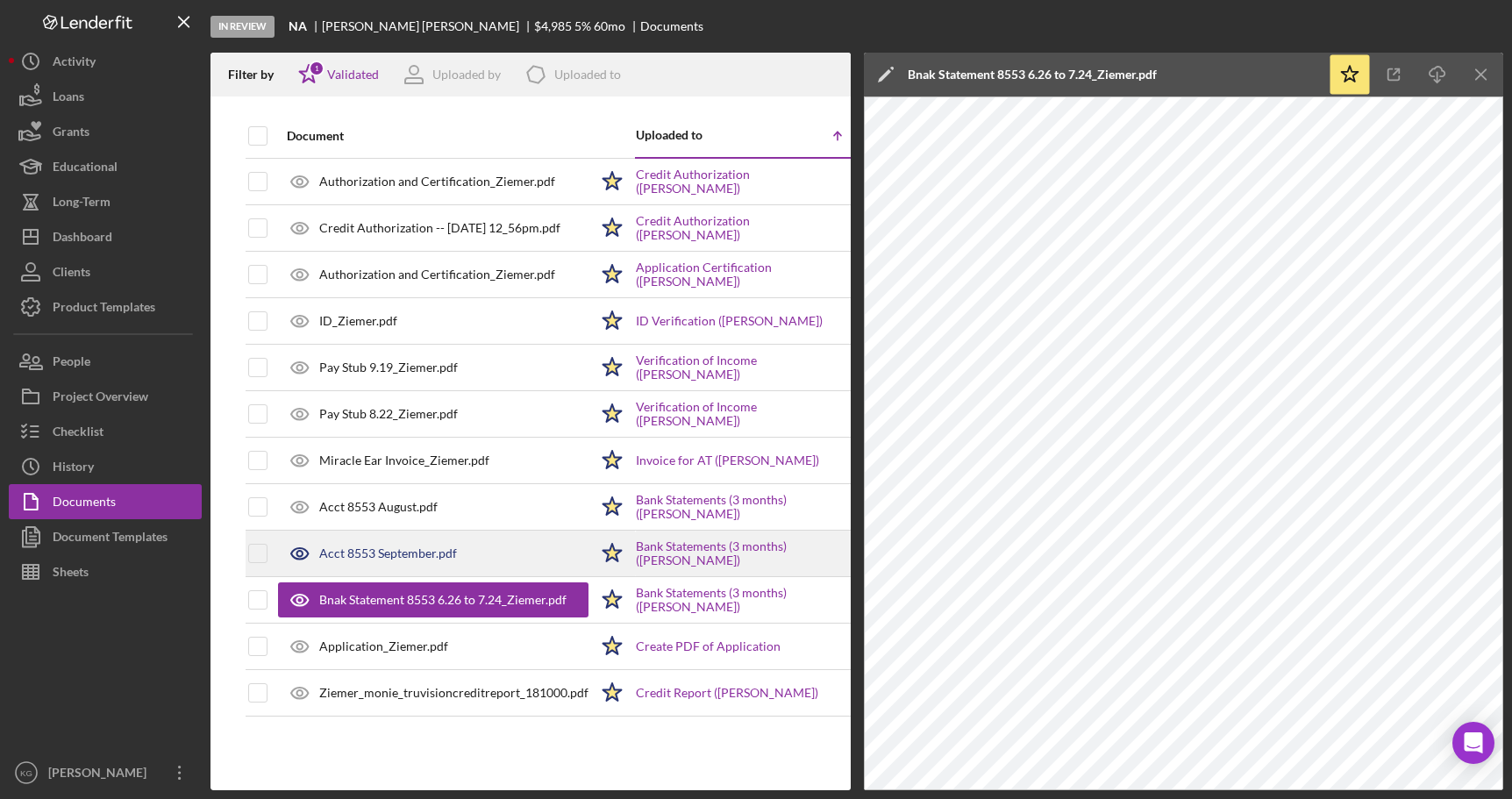
click at [366, 550] on div "Acct 8553 September.pdf" at bounding box center [388, 552] width 137 height 14
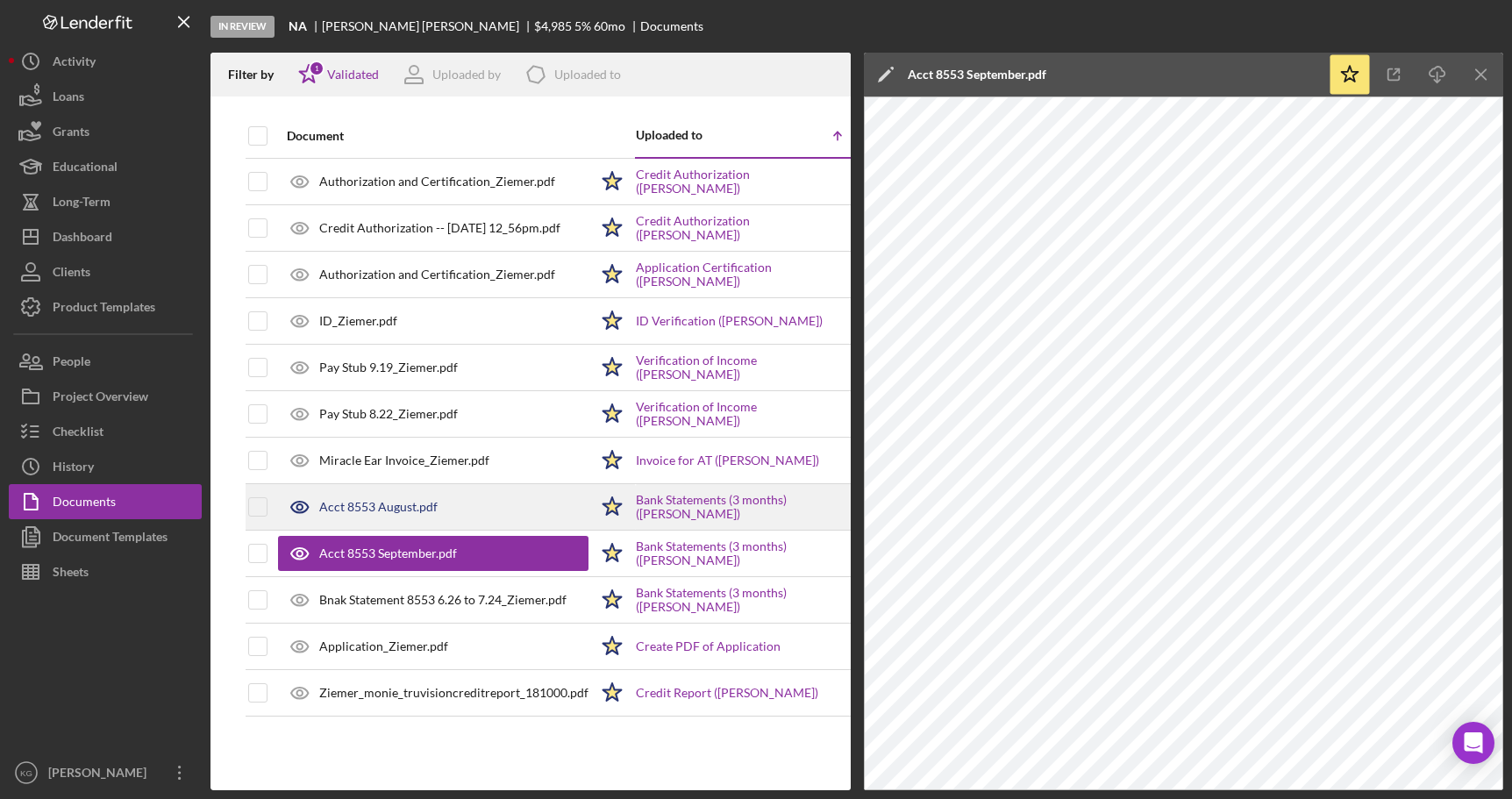
click at [392, 510] on div "Acct 8553 August.pdf" at bounding box center [378, 506] width 118 height 14
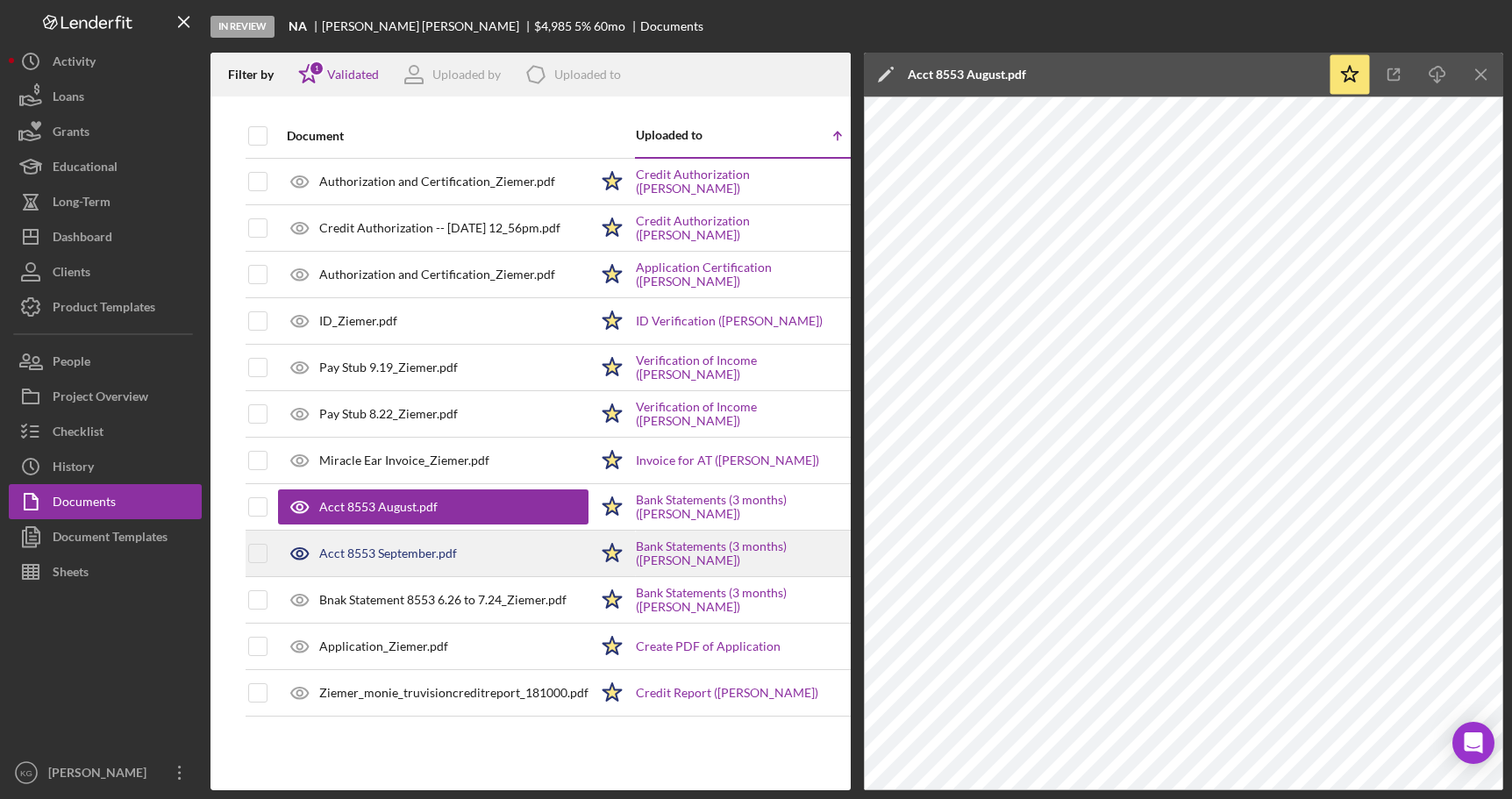
click at [382, 553] on div "Acct 8553 September.pdf" at bounding box center [388, 552] width 137 height 14
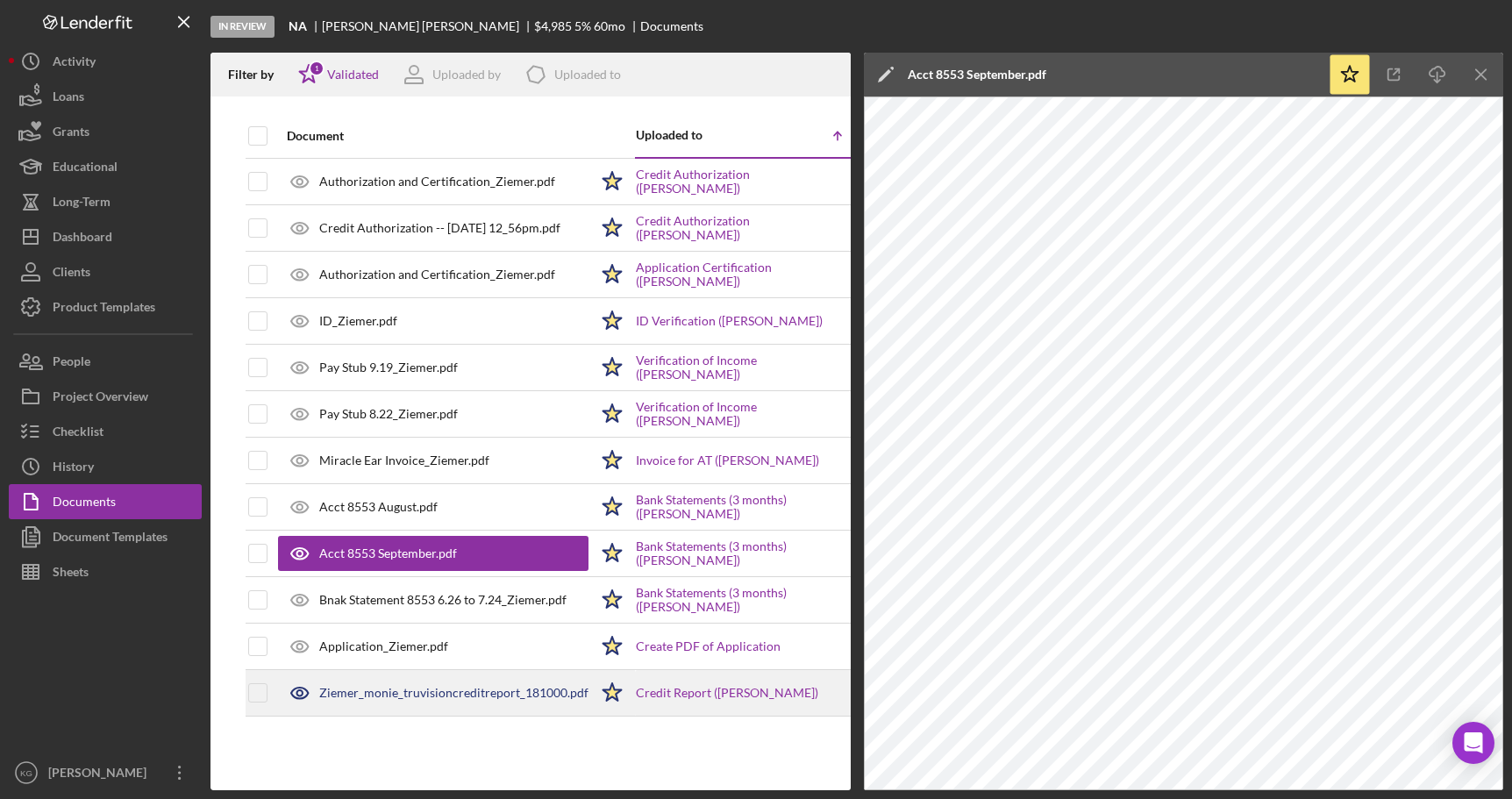
click at [469, 689] on div "Ziemer_monie_truvisioncreditreport_181000.pdf" at bounding box center [454, 693] width 270 height 14
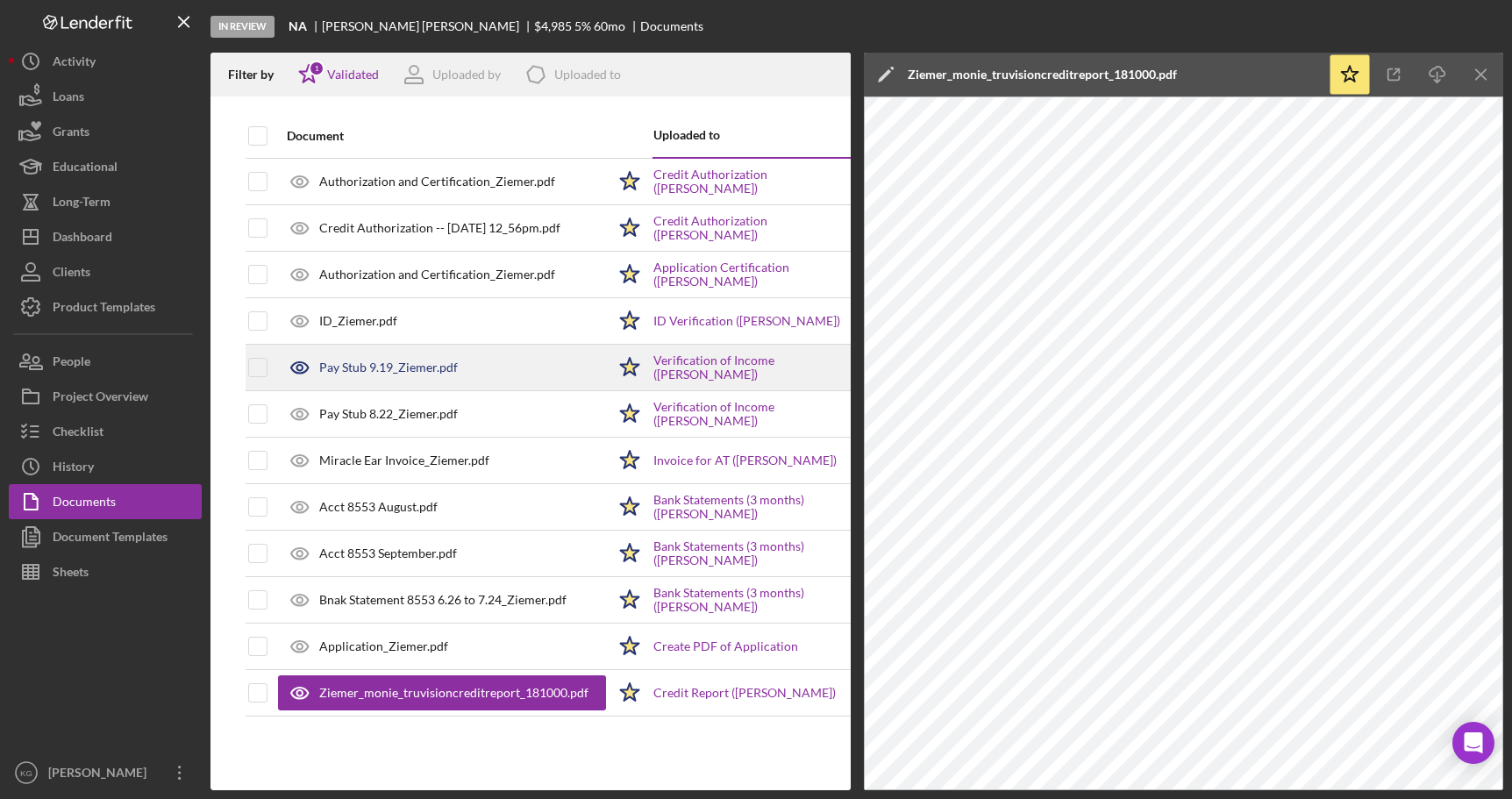
click at [423, 366] on div "Pay Stub 9.19_Ziemer.pdf" at bounding box center [389, 367] width 138 height 14
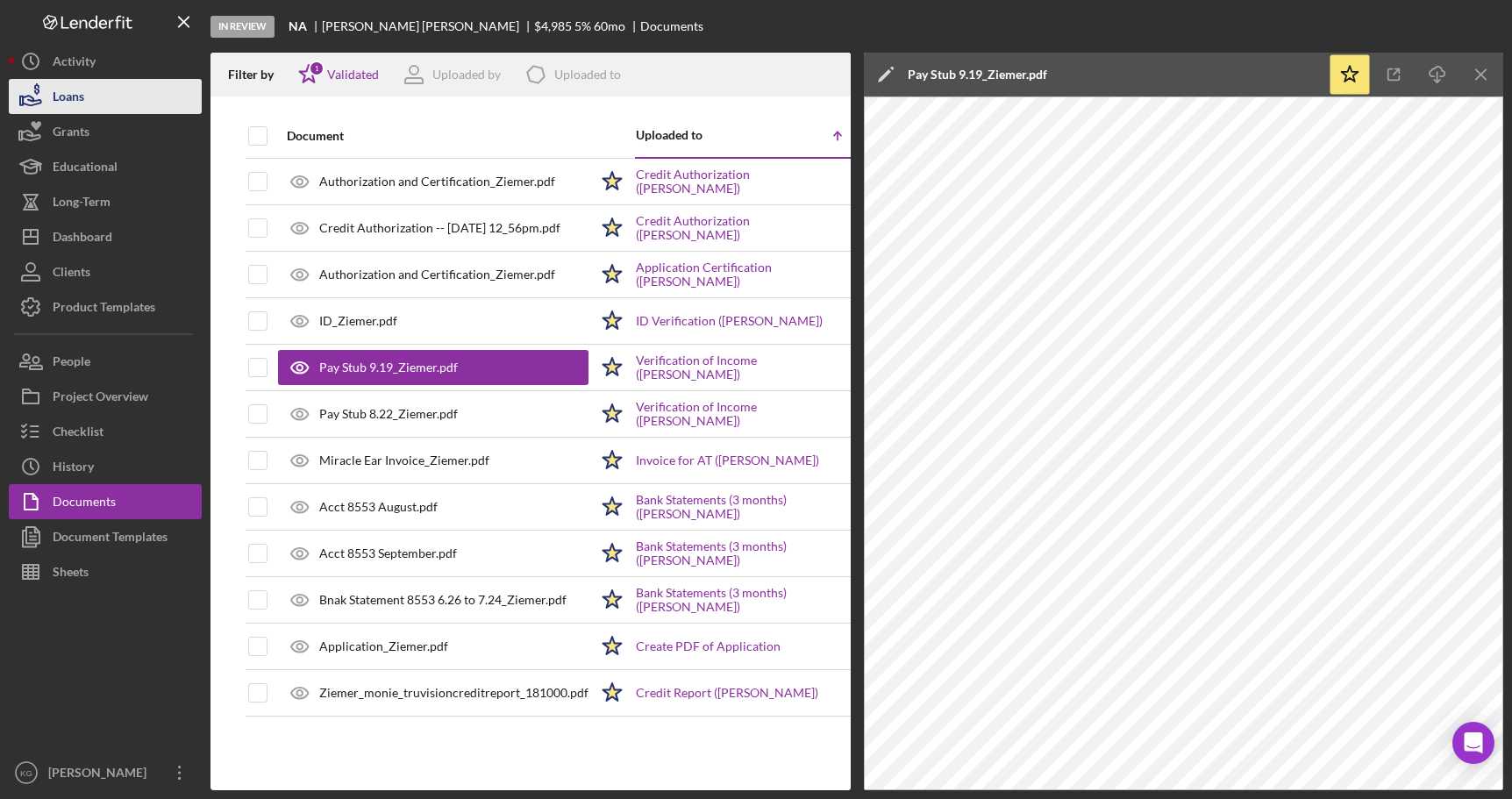
click at [73, 99] on div "Loans" at bounding box center [68, 98] width 32 height 39
